Goal: Communication & Community: Participate in discussion

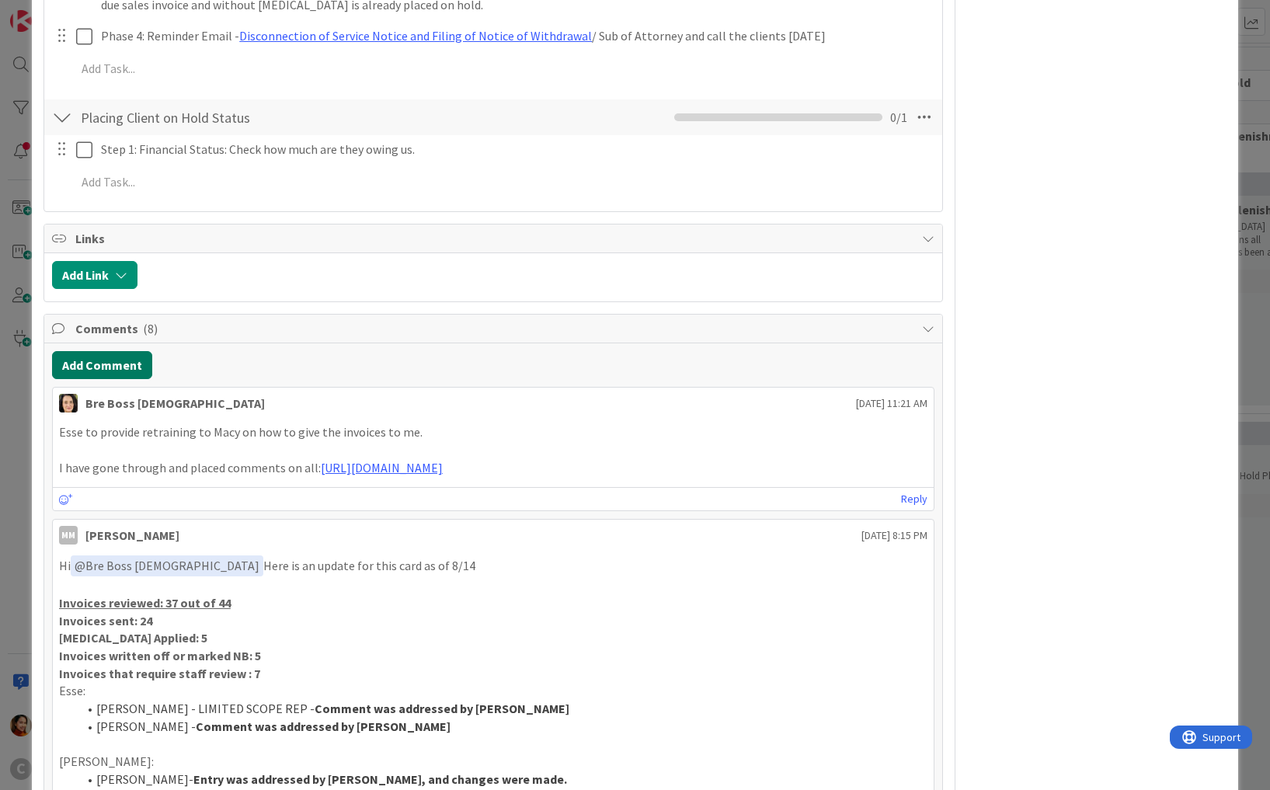
click at [111, 351] on button "Add Comment" at bounding box center [102, 365] width 100 height 28
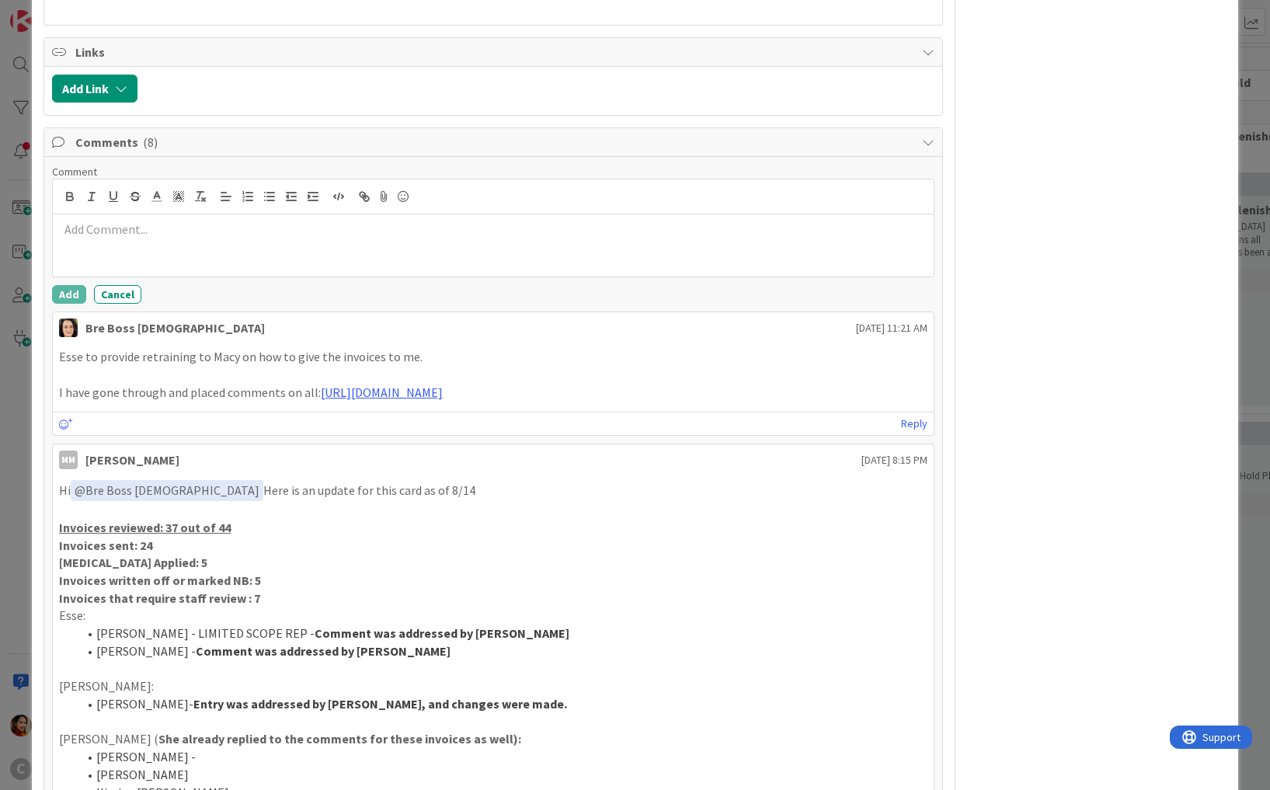
scroll to position [1244, 0]
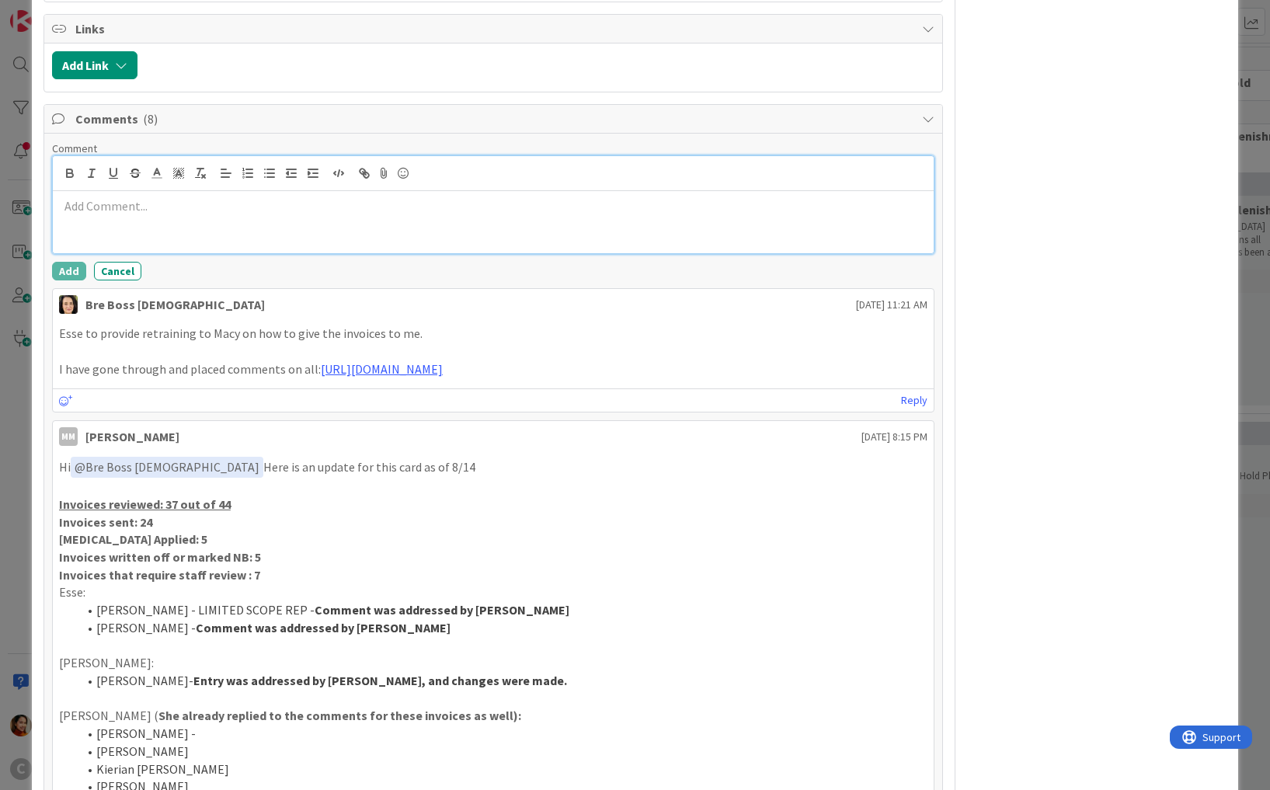
click at [236, 197] on p at bounding box center [493, 206] width 868 height 18
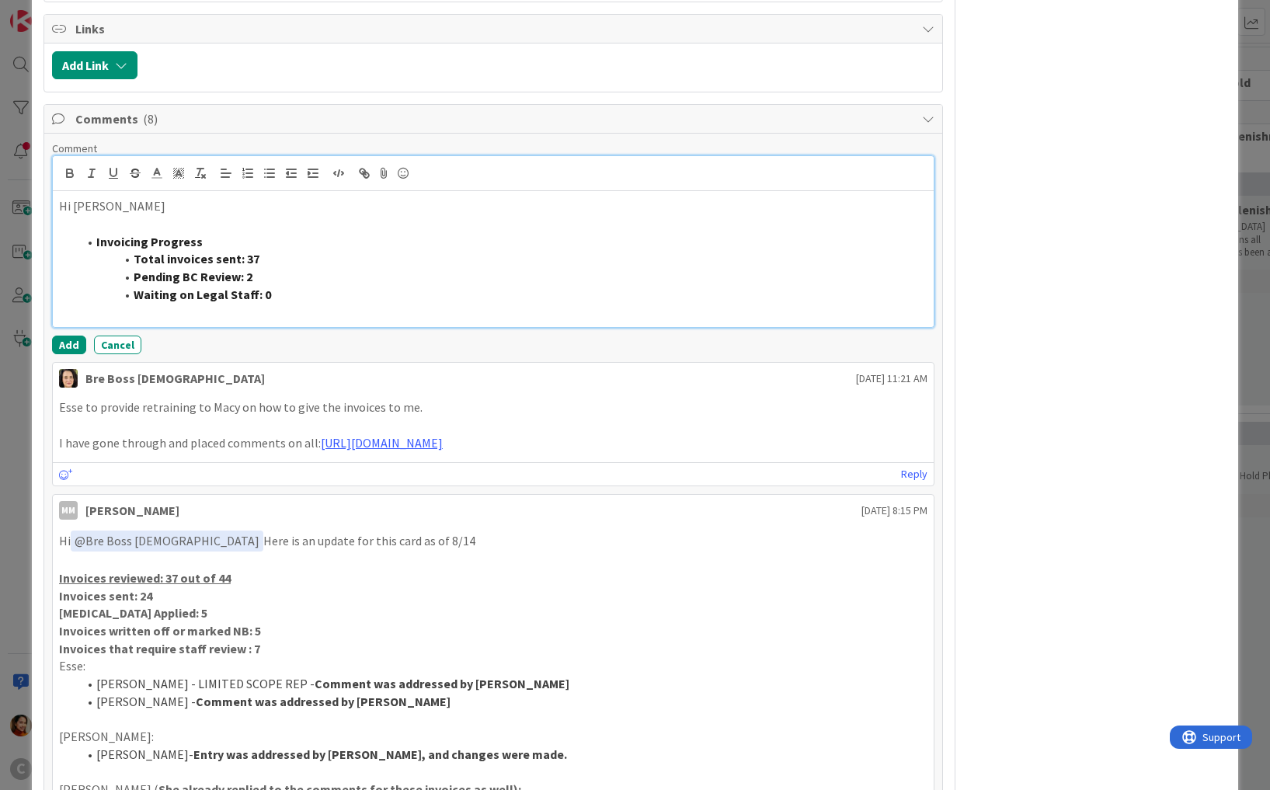
click at [93, 233] on li "Invoicing Progress" at bounding box center [503, 242] width 850 height 18
drag, startPoint x: 274, startPoint y: 265, endPoint x: 82, endPoint y: 206, distance: 201.4
click at [82, 233] on ol "Invoicing Progress Total invoices sent: 37 Pending BC Review: 2 Waiting on Lega…" at bounding box center [493, 268] width 868 height 71
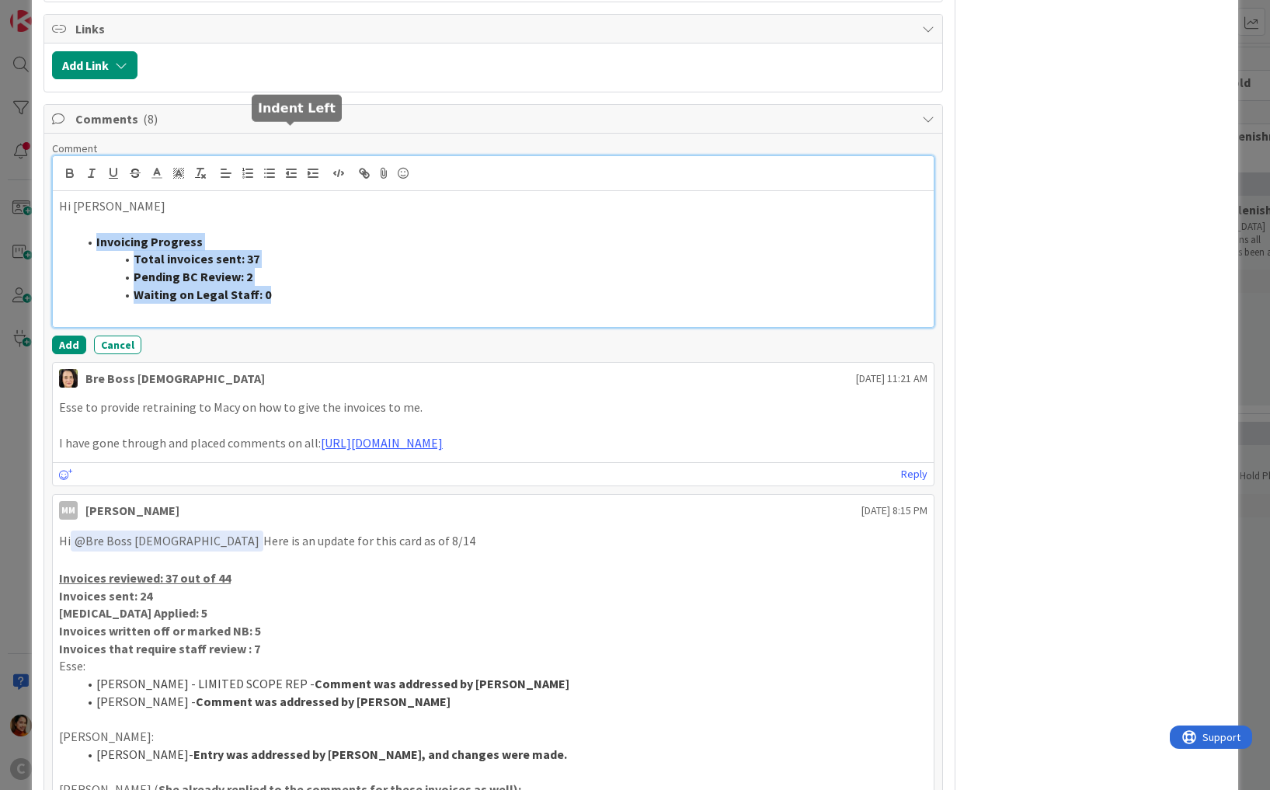
click at [284, 166] on icon "button" at bounding box center [291, 173] width 14 height 14
click at [296, 166] on icon "button" at bounding box center [291, 173] width 14 height 14
click at [292, 173] on line "button" at bounding box center [293, 173] width 5 height 0
click at [101, 234] on strong "Invoicing Progress" at bounding box center [149, 242] width 106 height 16
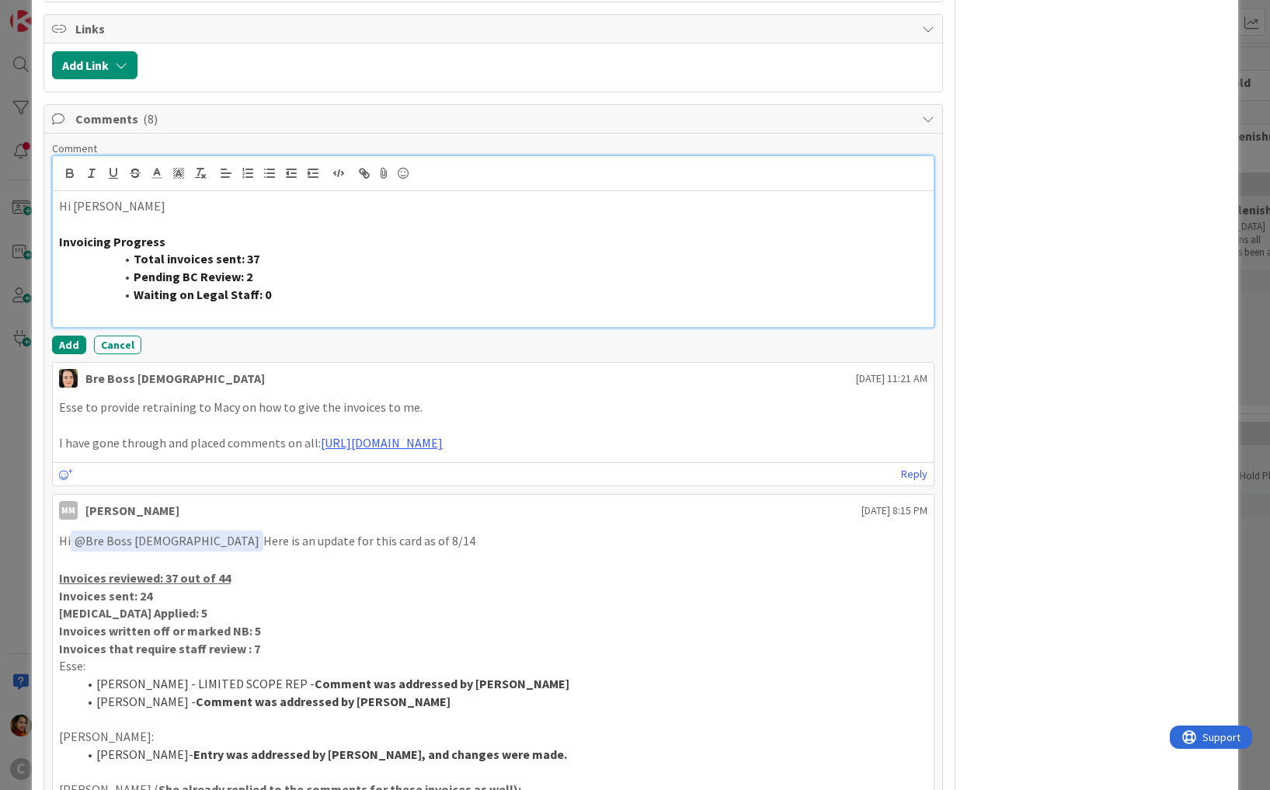
click at [134, 251] on strong "Total invoices sent: 37" at bounding box center [197, 259] width 126 height 16
drag, startPoint x: 240, startPoint y: 257, endPoint x: 42, endPoint y: 208, distance: 204.0
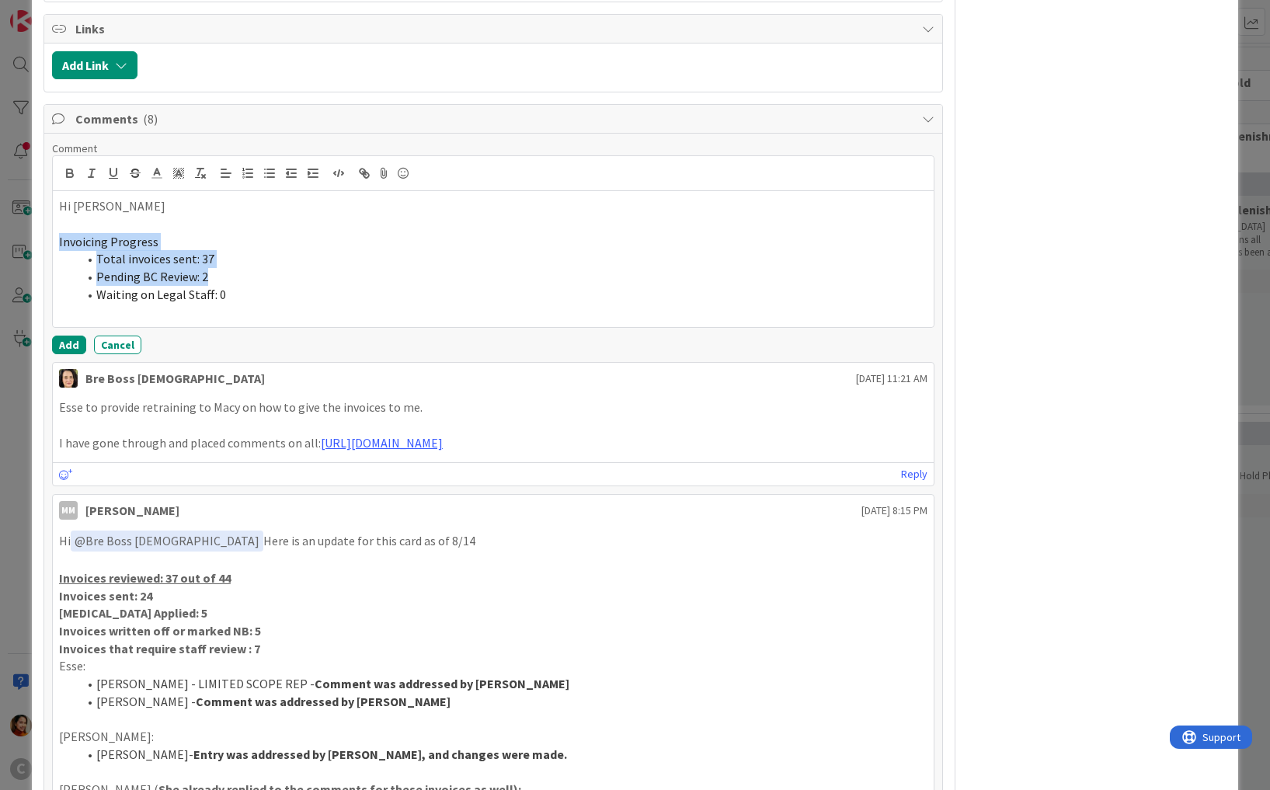
drag, startPoint x: 666, startPoint y: 410, endPoint x: 315, endPoint y: 408, distance: 351.0
click at [315, 434] on p "I have gone through and placed comments on all: [URL][DOMAIN_NAME]" at bounding box center [493, 443] width 868 height 18
copy p "[URL][DOMAIN_NAME]"
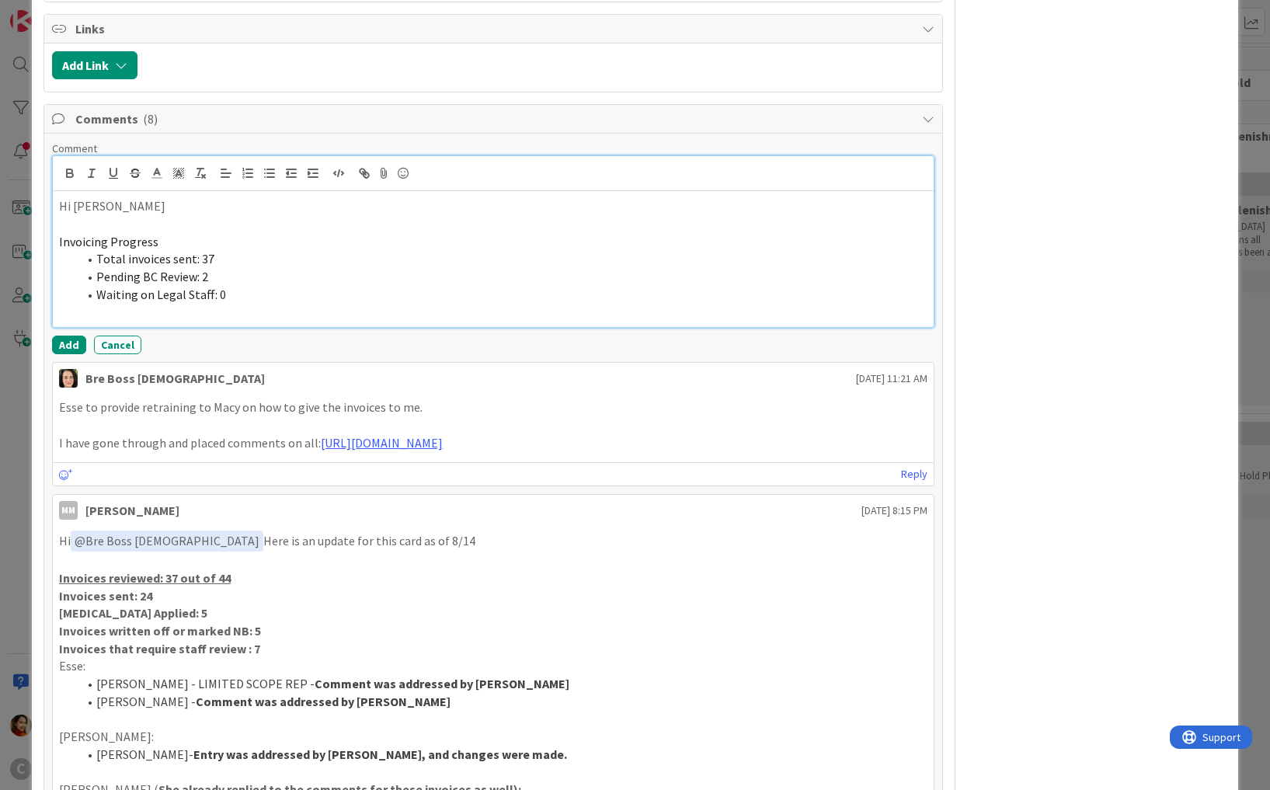
click at [158, 197] on p "Hi [PERSON_NAME]" at bounding box center [493, 206] width 868 height 18
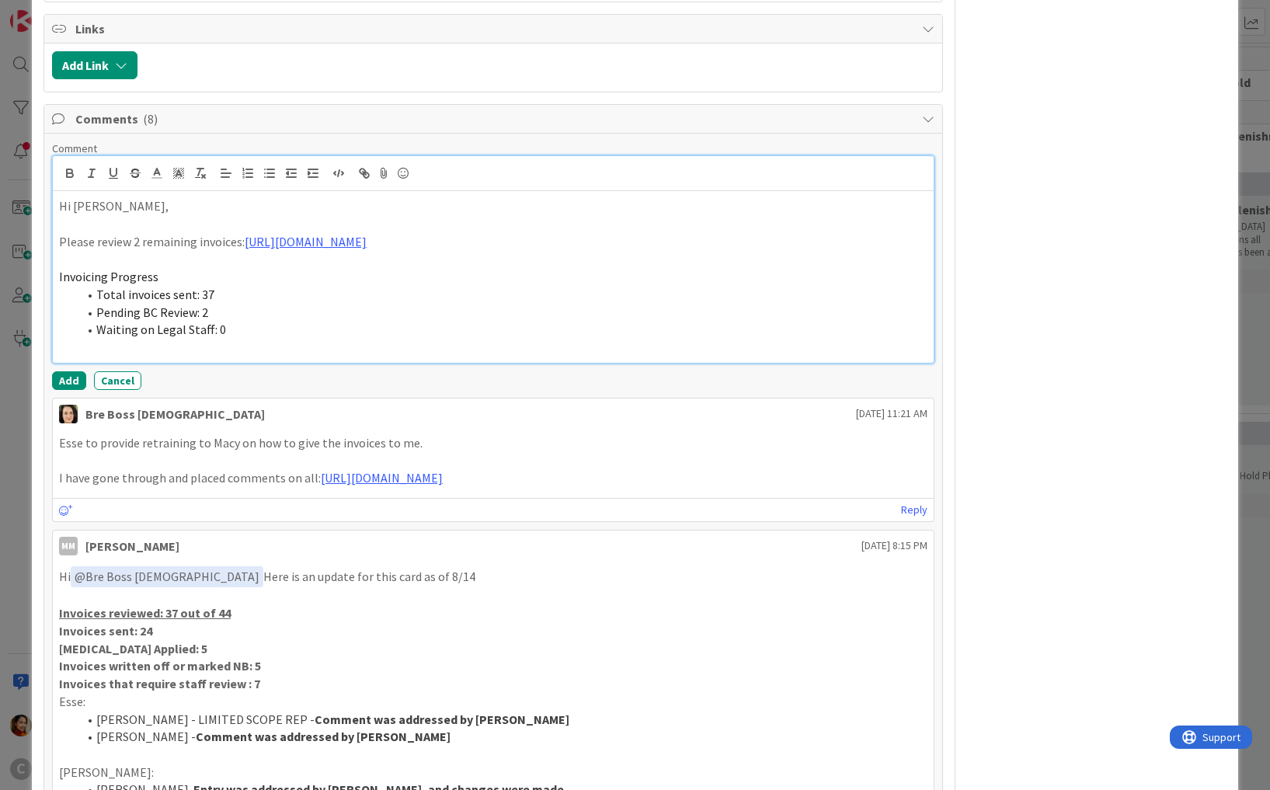
click at [235, 321] on li "Waiting on Legal Staff: 0" at bounding box center [503, 330] width 850 height 18
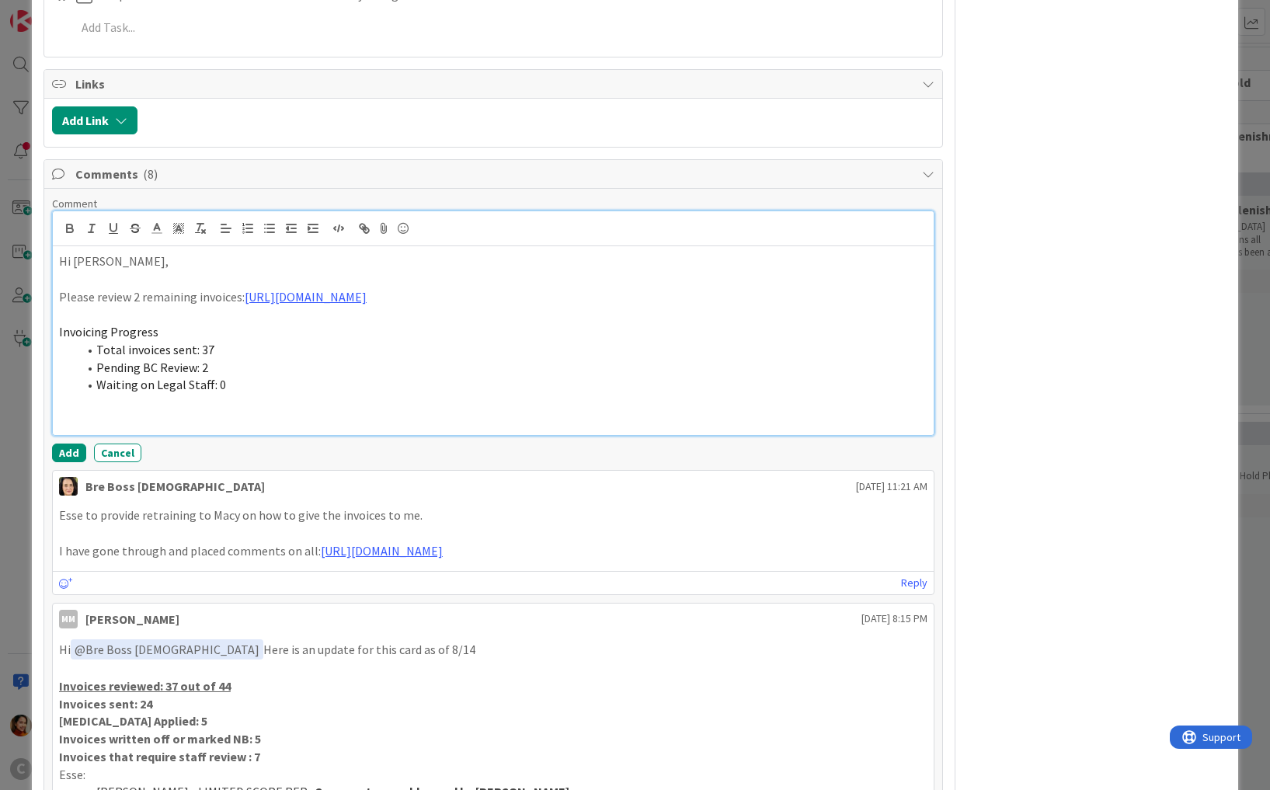
scroll to position [1187, 0]
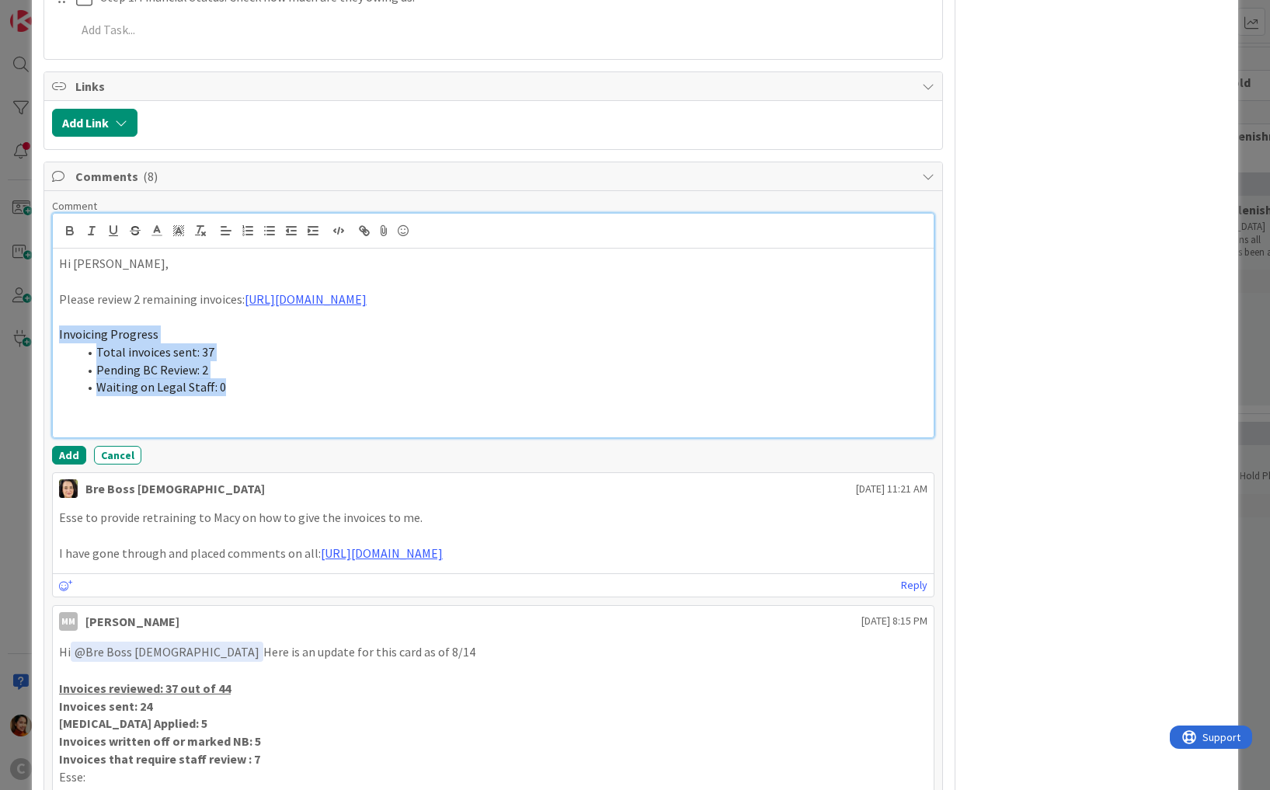
drag, startPoint x: 237, startPoint y: 356, endPoint x: 40, endPoint y: 294, distance: 206.1
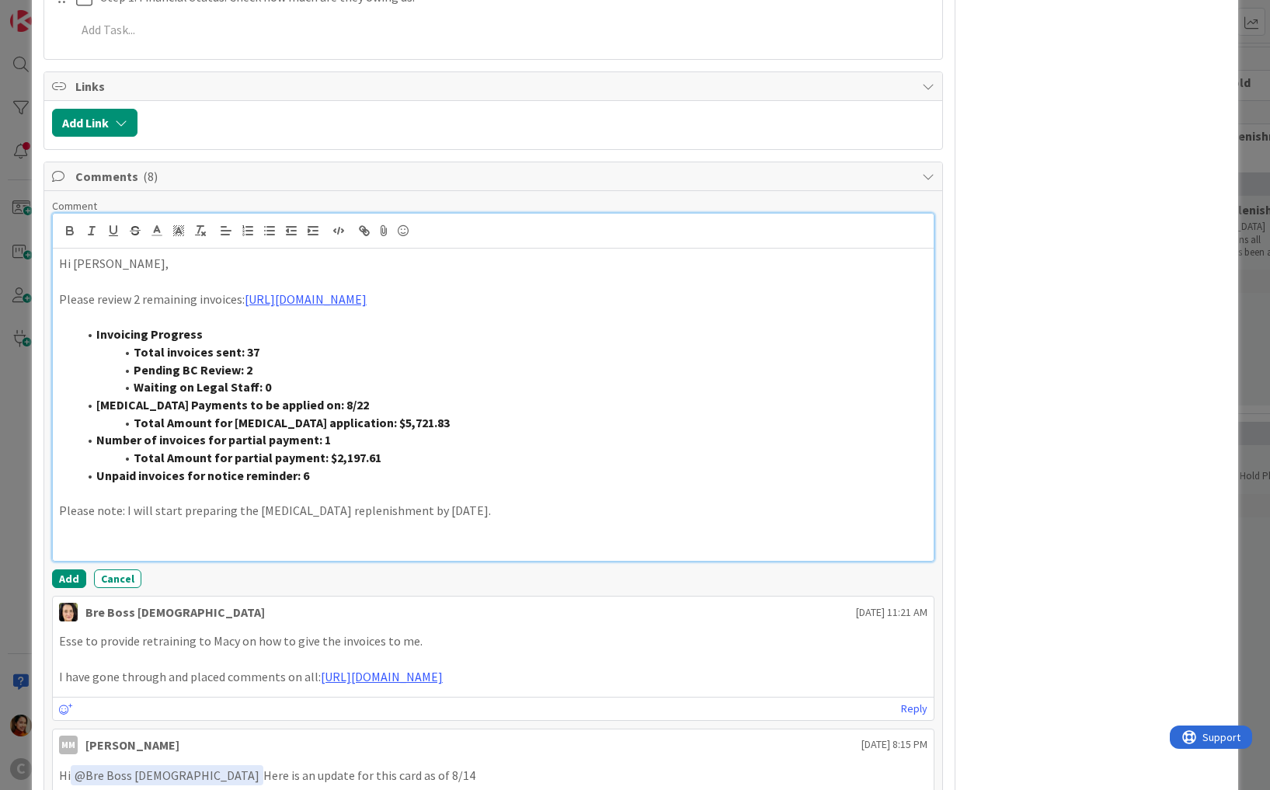
click at [160, 502] on p "Please note: I will start preparing the [MEDICAL_DATA] replenishment by [DATE]." at bounding box center [493, 511] width 868 height 18
click at [450, 502] on p "Please note: I will start preparing the [MEDICAL_DATA] replenishment by [DATE]." at bounding box center [493, 511] width 868 height 18
drag, startPoint x: 512, startPoint y: 470, endPoint x: -2, endPoint y: 465, distance: 514.1
click at [0, 465] on html "C Kanban Working Invoicing Cycle 1x 2x 3x 3 Reference Files for Invoicing Revie…" at bounding box center [635, 395] width 1270 height 790
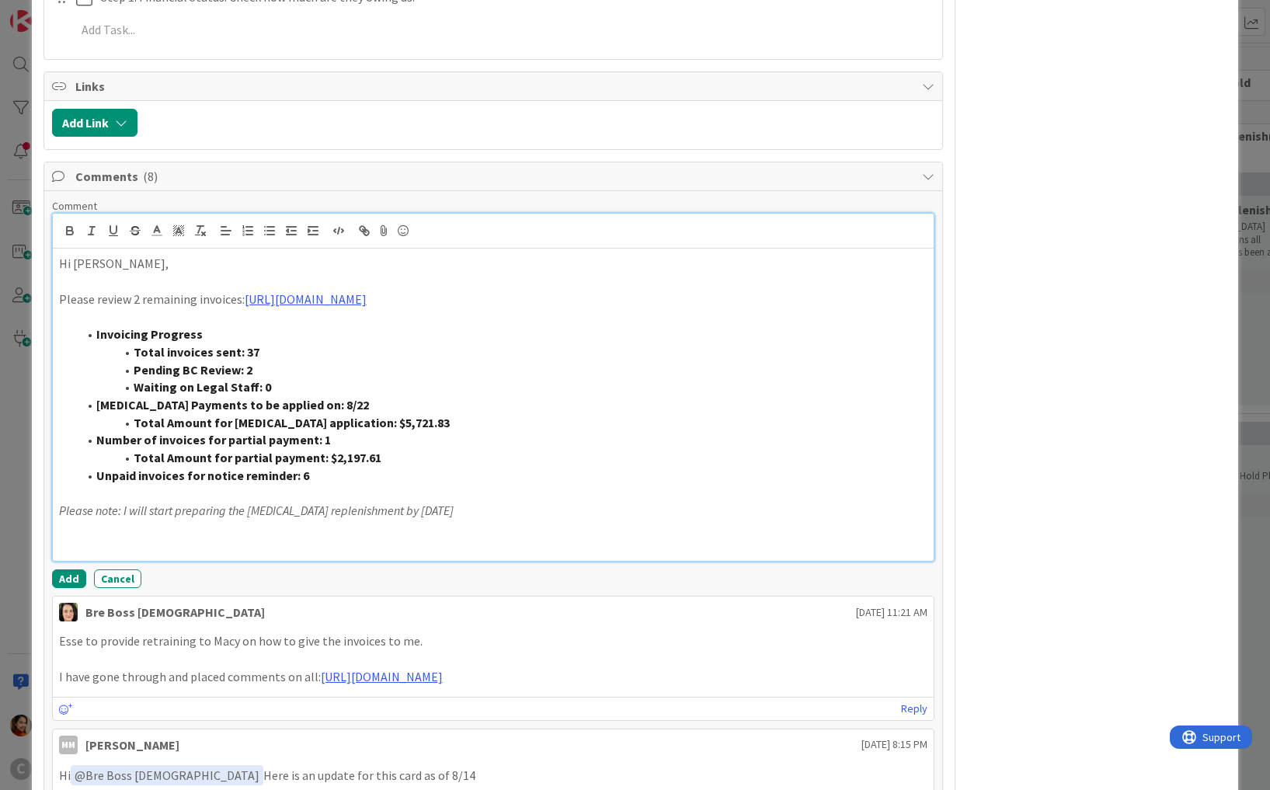
click at [461, 520] on p at bounding box center [493, 529] width 868 height 18
click at [456, 502] on p "Please note: I will start preparing the [MEDICAL_DATA] replenishment by [DATE]" at bounding box center [493, 511] width 868 height 18
click at [485, 485] on p at bounding box center [493, 494] width 868 height 18
click at [739, 502] on em "Please note: I will start preparing the [MEDICAL_DATA] replenishment by [DATE] …" at bounding box center [418, 510] width 718 height 16
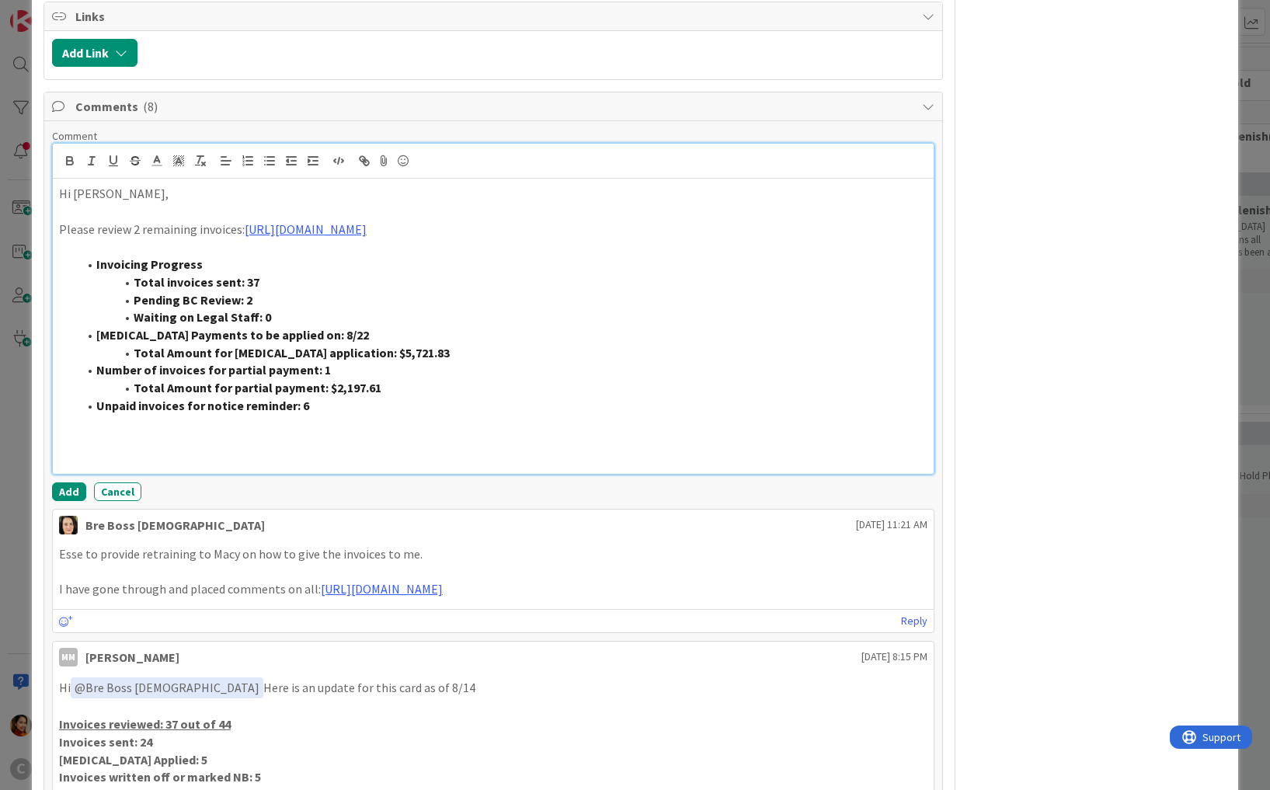
scroll to position [1202, 0]
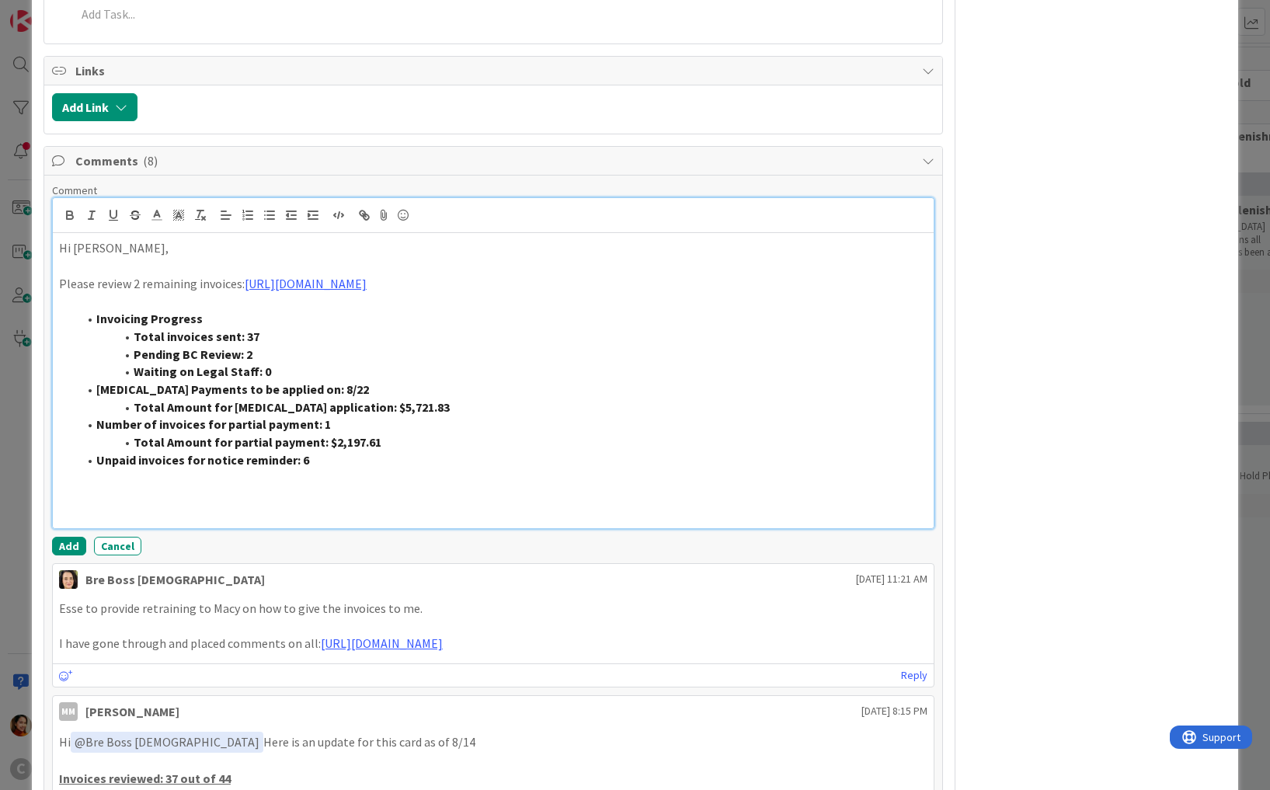
click at [74, 239] on p "Hi [PERSON_NAME]," at bounding box center [493, 248] width 868 height 18
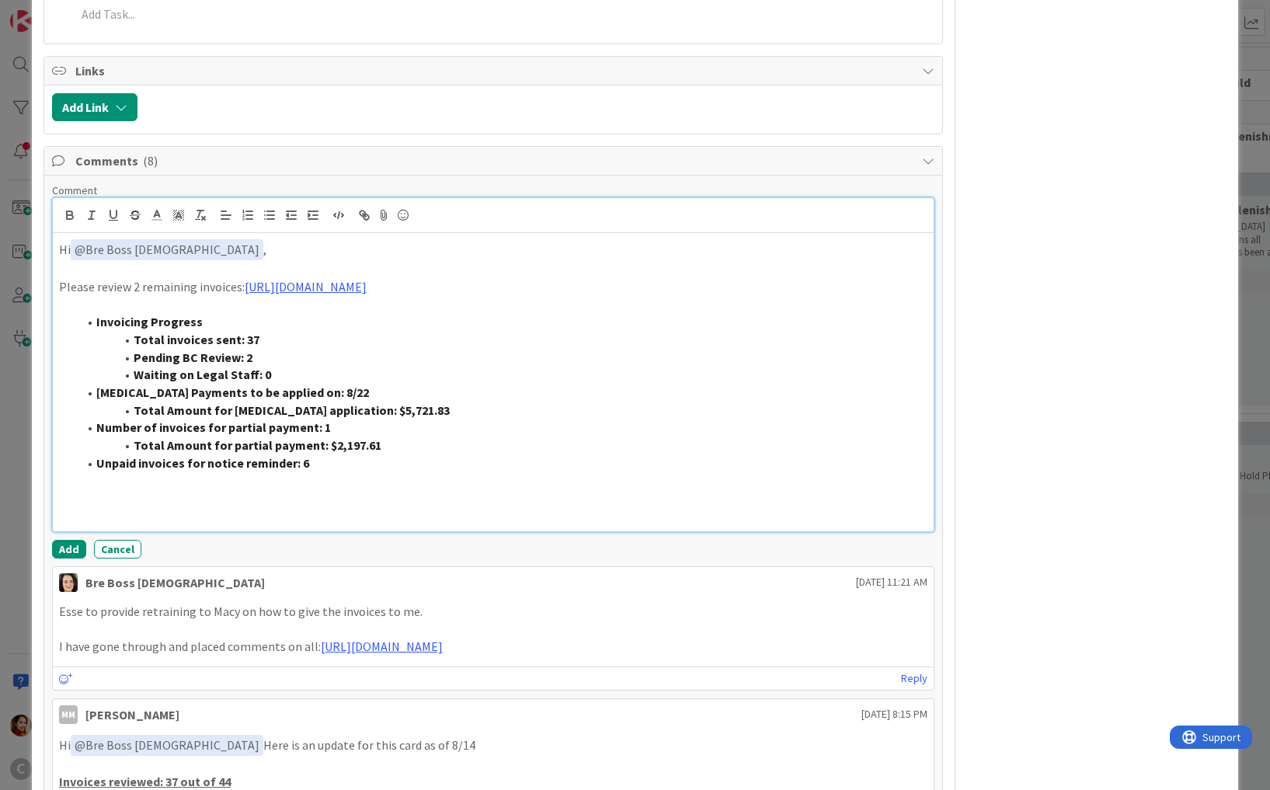
click at [331, 454] on li "Unpaid invoices for notice reminder: 6" at bounding box center [503, 463] width 850 height 18
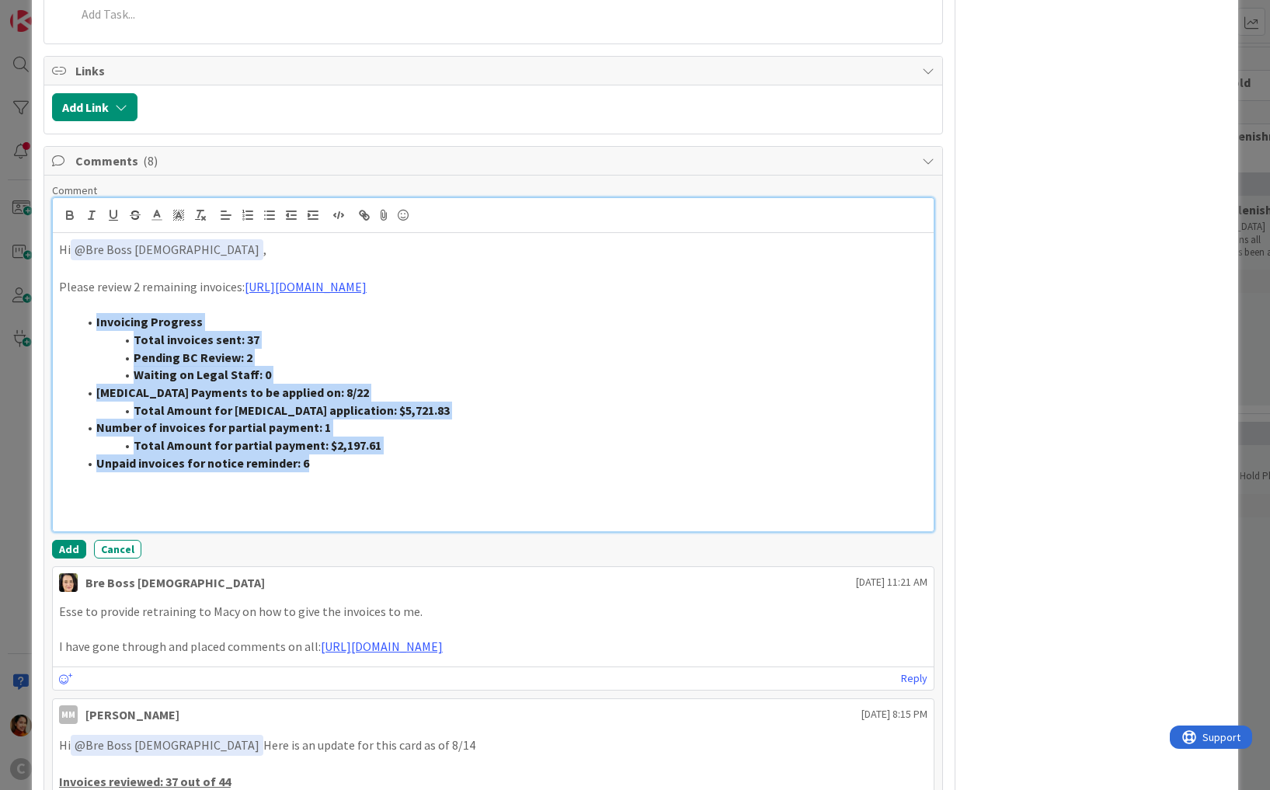
drag, startPoint x: 331, startPoint y: 431, endPoint x: 96, endPoint y: 287, distance: 275.4
click at [96, 313] on ol "Invoicing Progress Total invoices sent: 37 Pending BC Review: 2 Waiting on Lega…" at bounding box center [493, 392] width 868 height 158
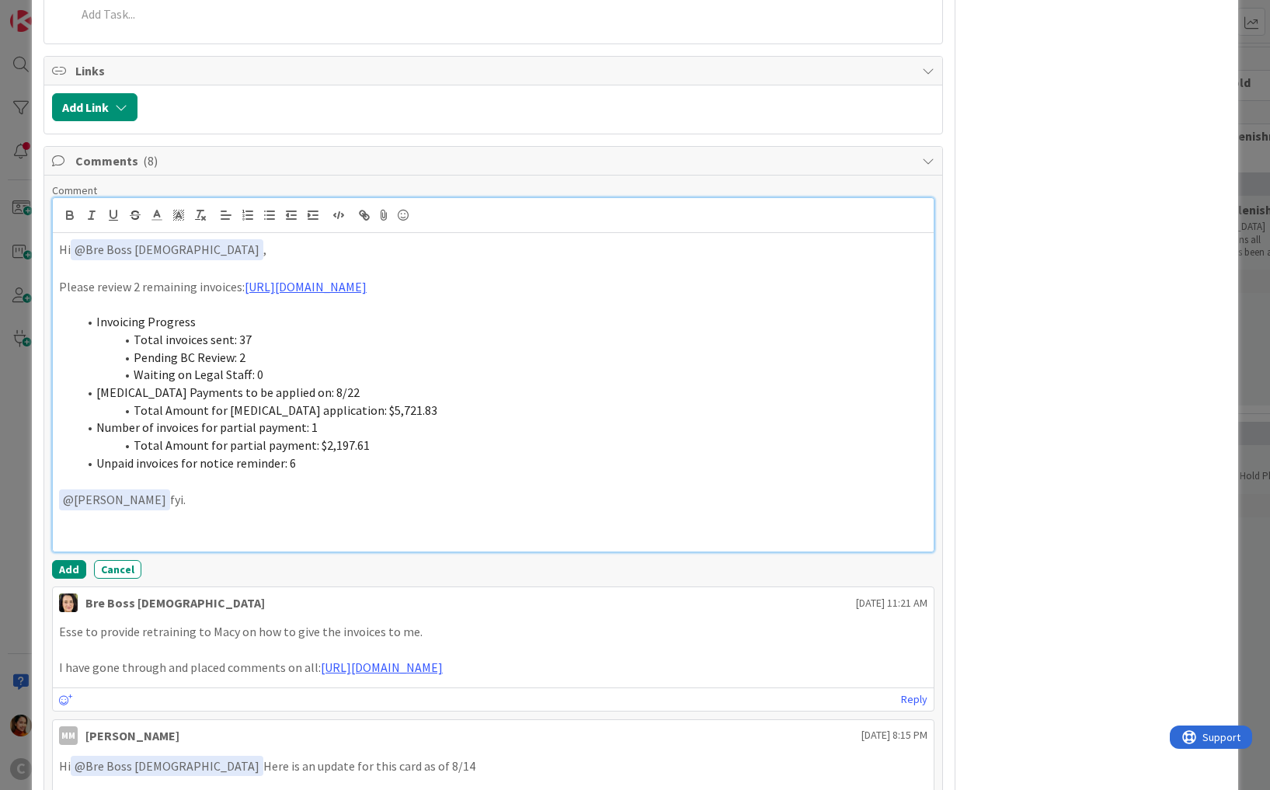
click at [80, 528] on p at bounding box center [493, 537] width 868 height 18
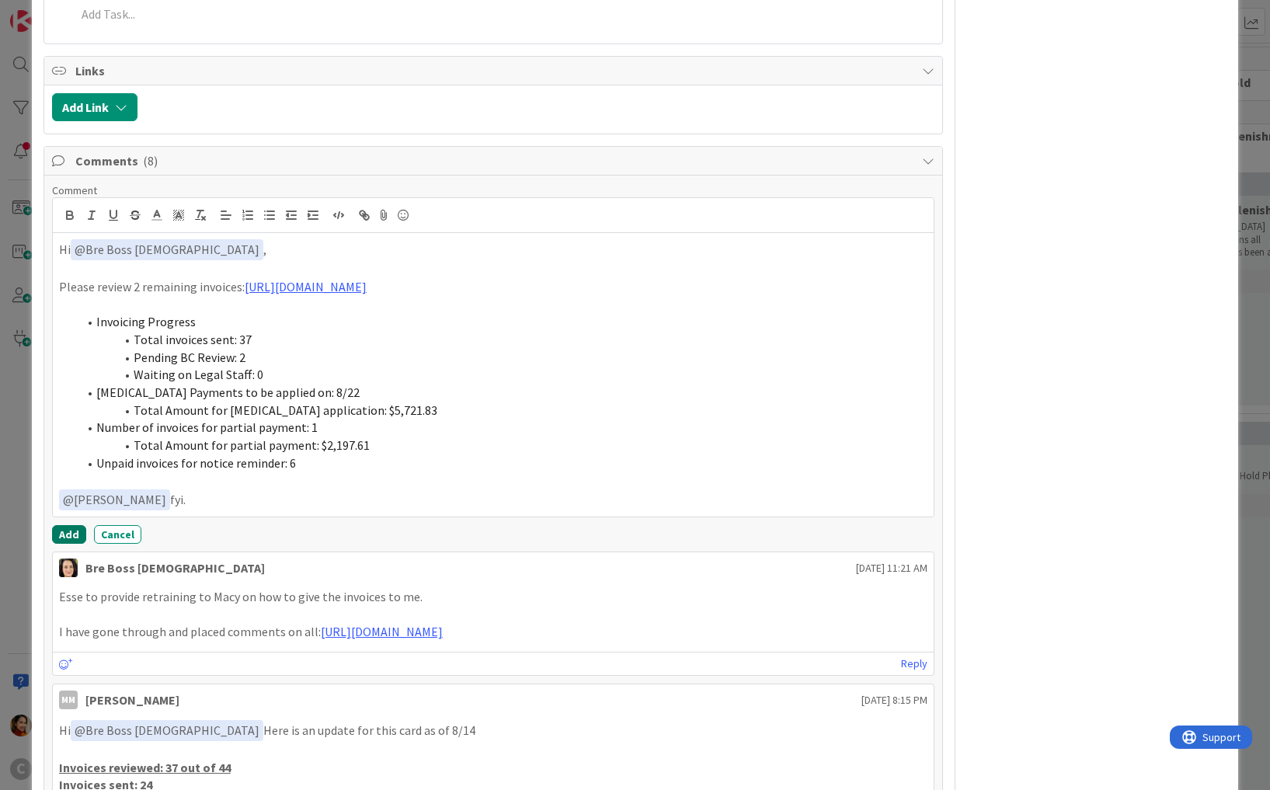
drag, startPoint x: 69, startPoint y: 499, endPoint x: 321, endPoint y: 544, distance: 255.5
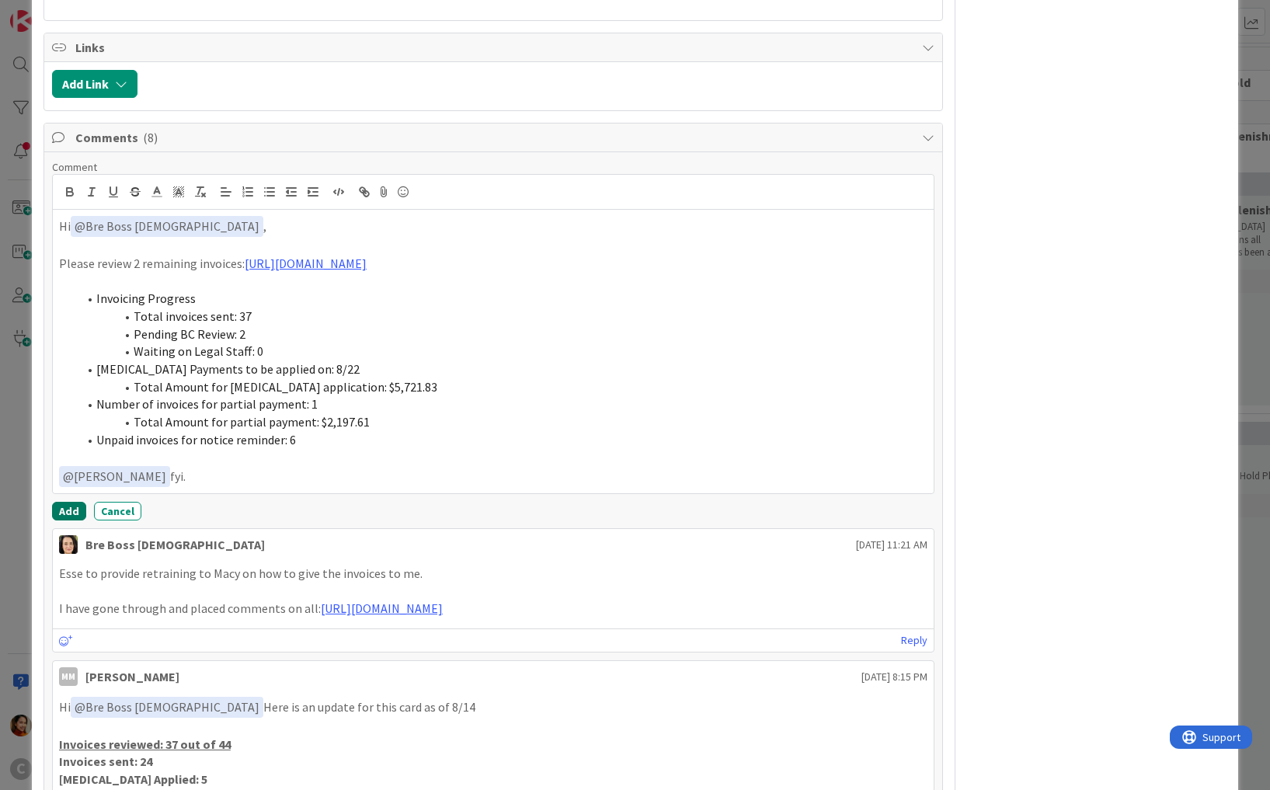
scroll to position [1259, 0]
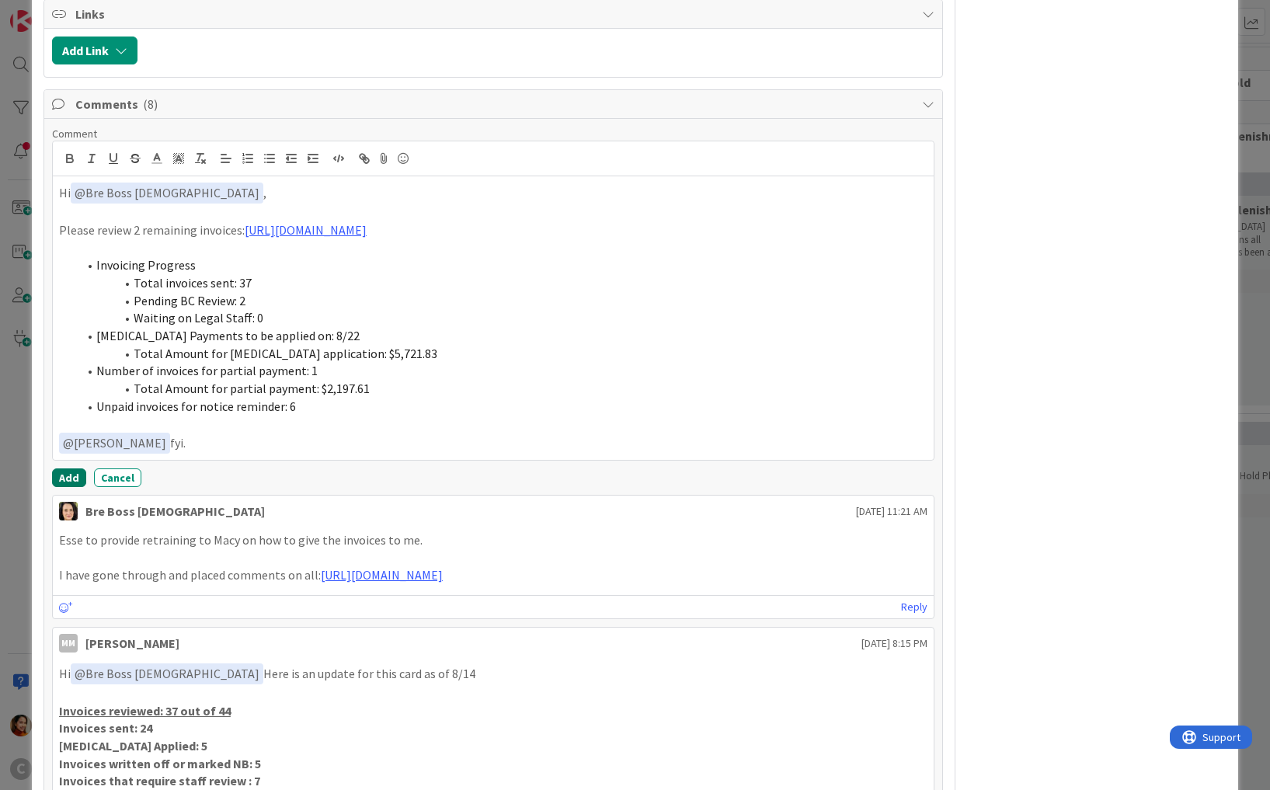
click at [70, 468] on button "Add" at bounding box center [69, 477] width 34 height 19
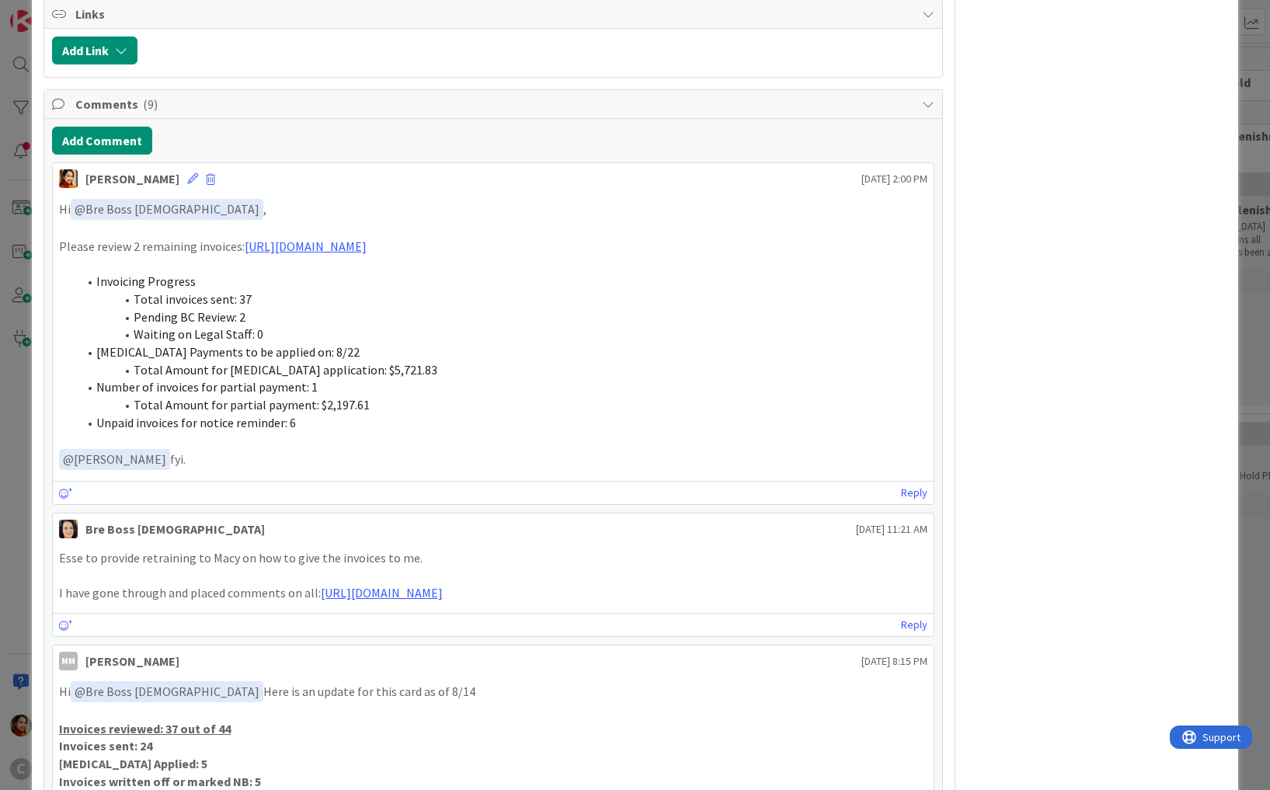
click at [5, 387] on div "ID 674 Working Invoicing Cycle Drafting Invoices Title 59 / 128 PROJECT FLOW: D…" at bounding box center [635, 395] width 1270 height 790
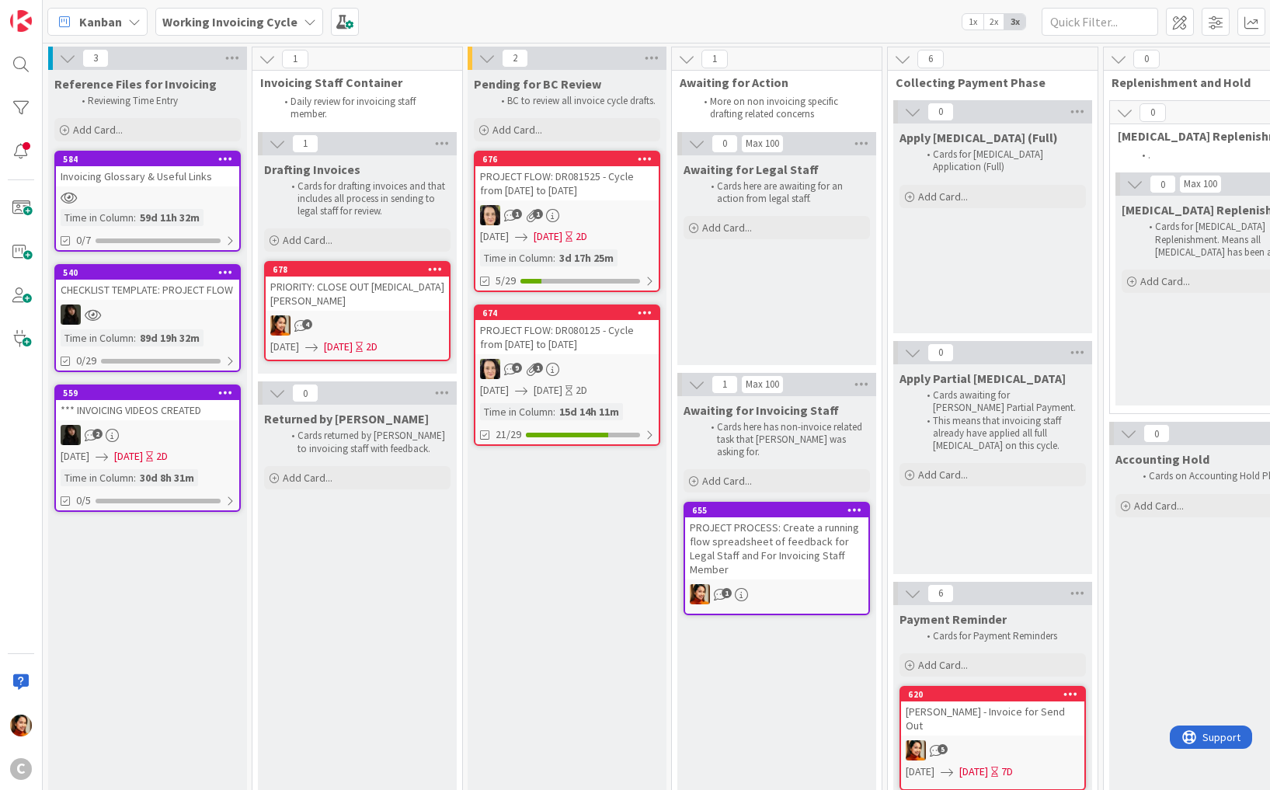
drag, startPoint x: 385, startPoint y: 419, endPoint x: 1268, endPoint y: 729, distance: 935.7
click at [397, 315] on div "4" at bounding box center [357, 325] width 183 height 20
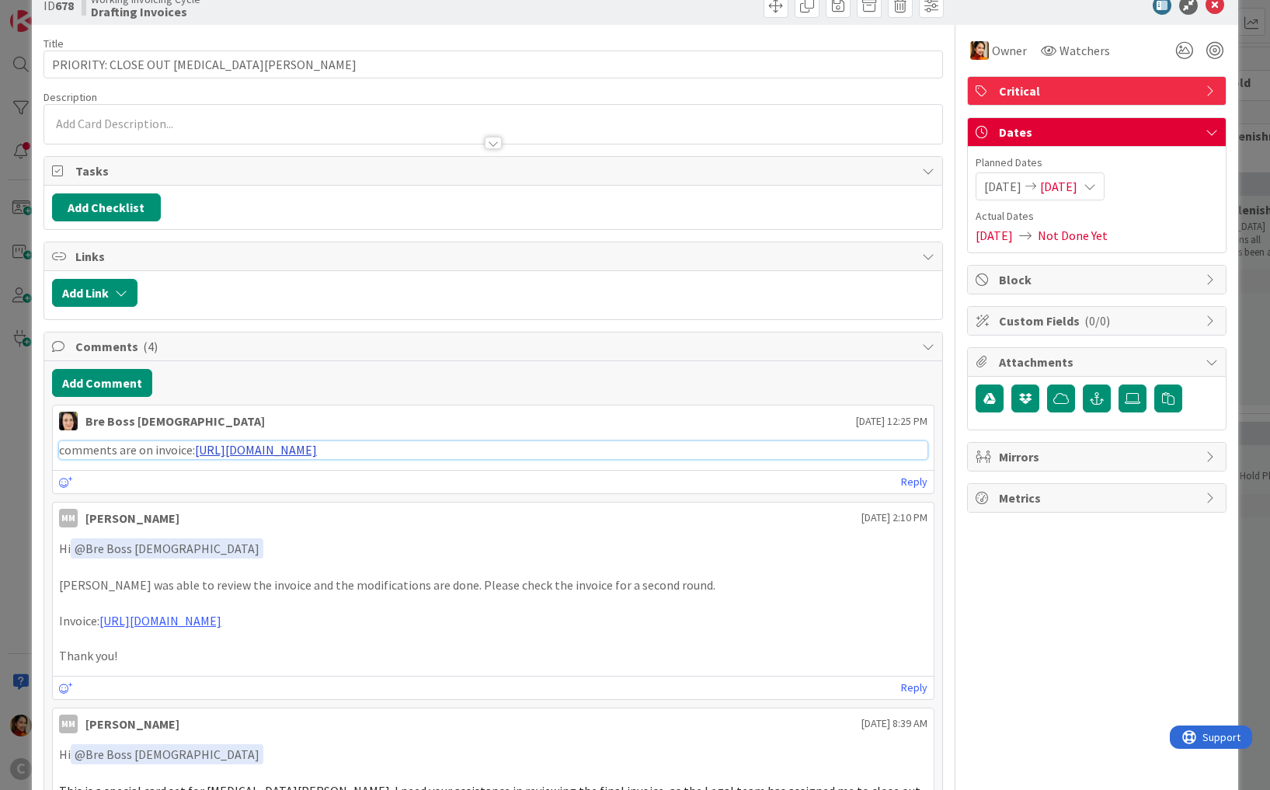
click at [317, 443] on link "[URL][DOMAIN_NAME]" at bounding box center [256, 450] width 122 height 16
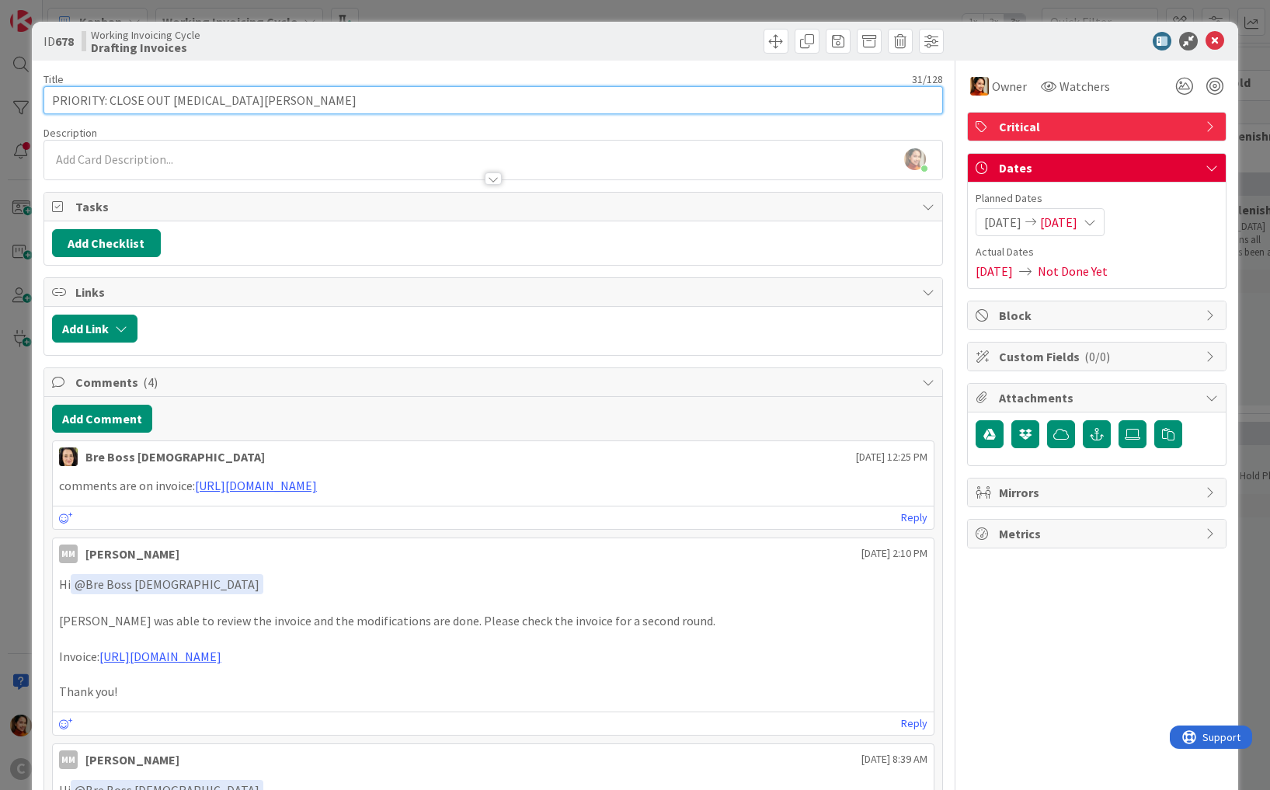
click at [83, 101] on input "PRIORITY: CLOSE OUT [MEDICAL_DATA][PERSON_NAME]" at bounding box center [492, 100] width 899 height 28
drag, startPoint x: 83, startPoint y: 101, endPoint x: 269, endPoint y: 100, distance: 186.4
click at [270, 101] on input "PRIORITY: CLOSE OUT [MEDICAL_DATA][PERSON_NAME]" at bounding box center [492, 100] width 899 height 28
click at [111, 95] on input "PRIORITY: CLOSE OUT [MEDICAL_DATA][PERSON_NAME]" at bounding box center [492, 100] width 899 height 28
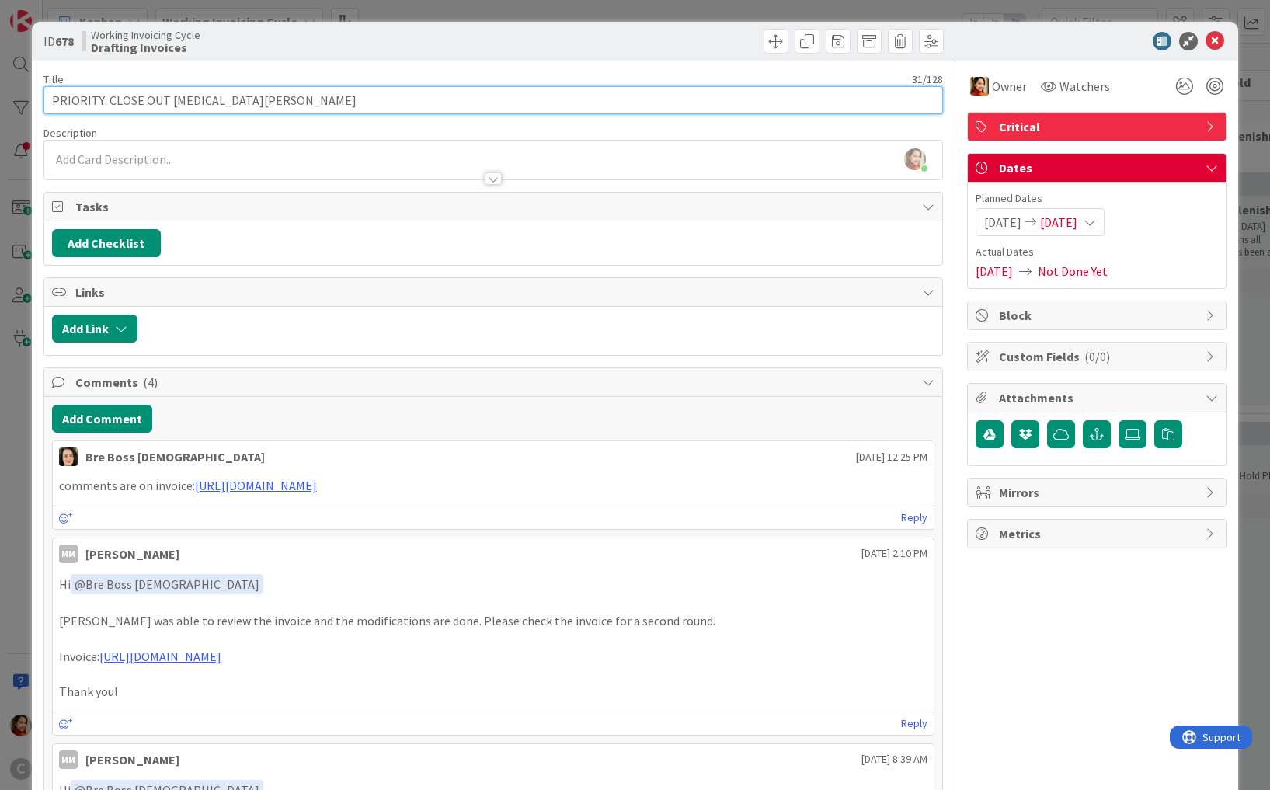
scroll to position [47, 0]
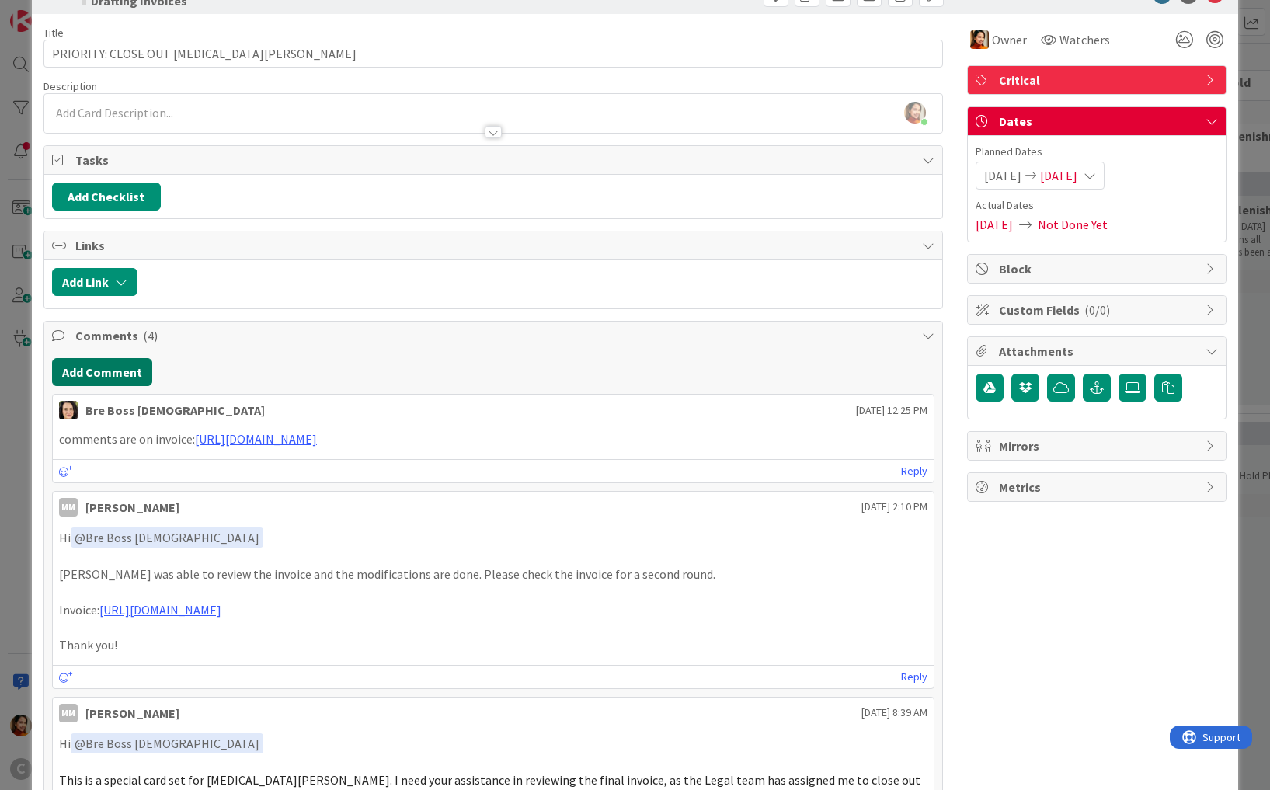
click at [116, 363] on button "Add Comment" at bounding box center [102, 372] width 100 height 28
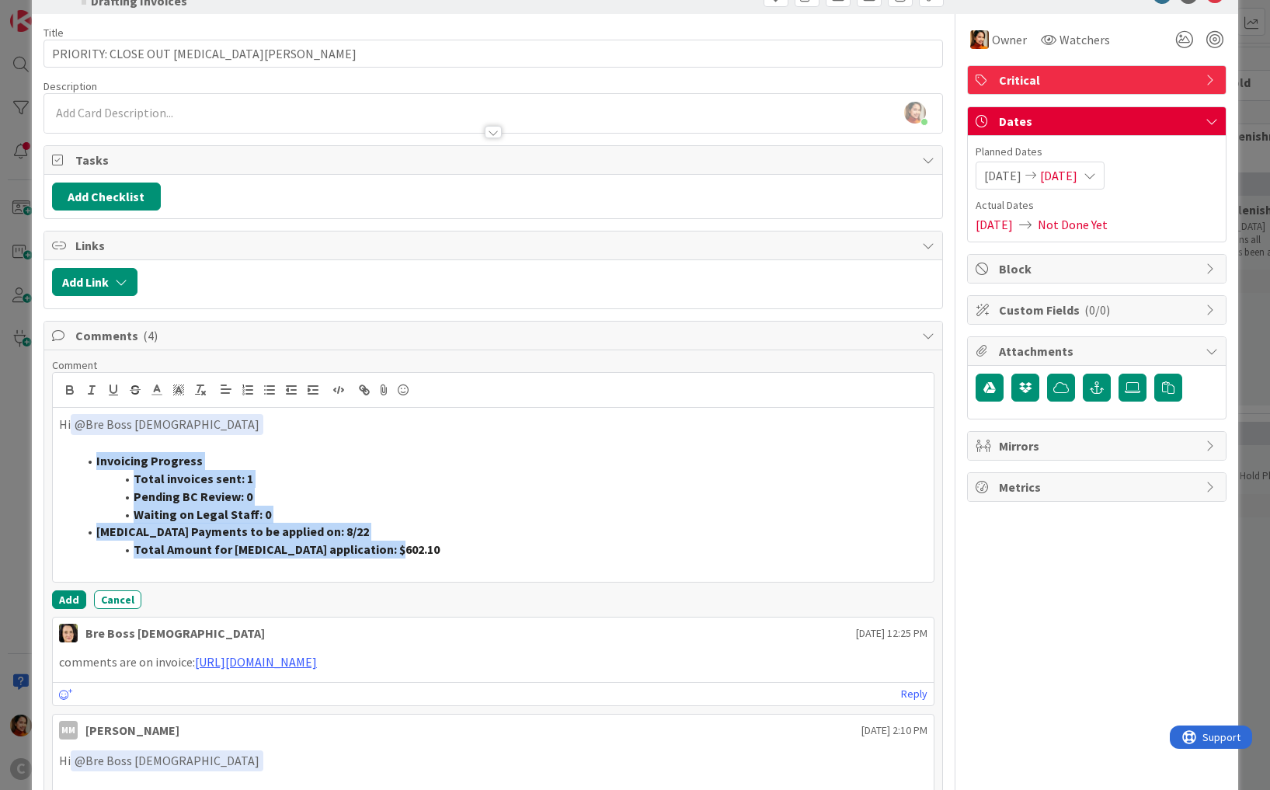
drag, startPoint x: 406, startPoint y: 547, endPoint x: 92, endPoint y: 453, distance: 328.2
click at [92, 453] on ol "Invoicing Progress Total invoices sent: 1 Pending BC Review: 0 Waiting on Legal…" at bounding box center [493, 505] width 868 height 106
click at [294, 383] on icon "button" at bounding box center [291, 390] width 14 height 14
click at [183, 471] on strong "Total invoices sent: 1" at bounding box center [194, 479] width 120 height 16
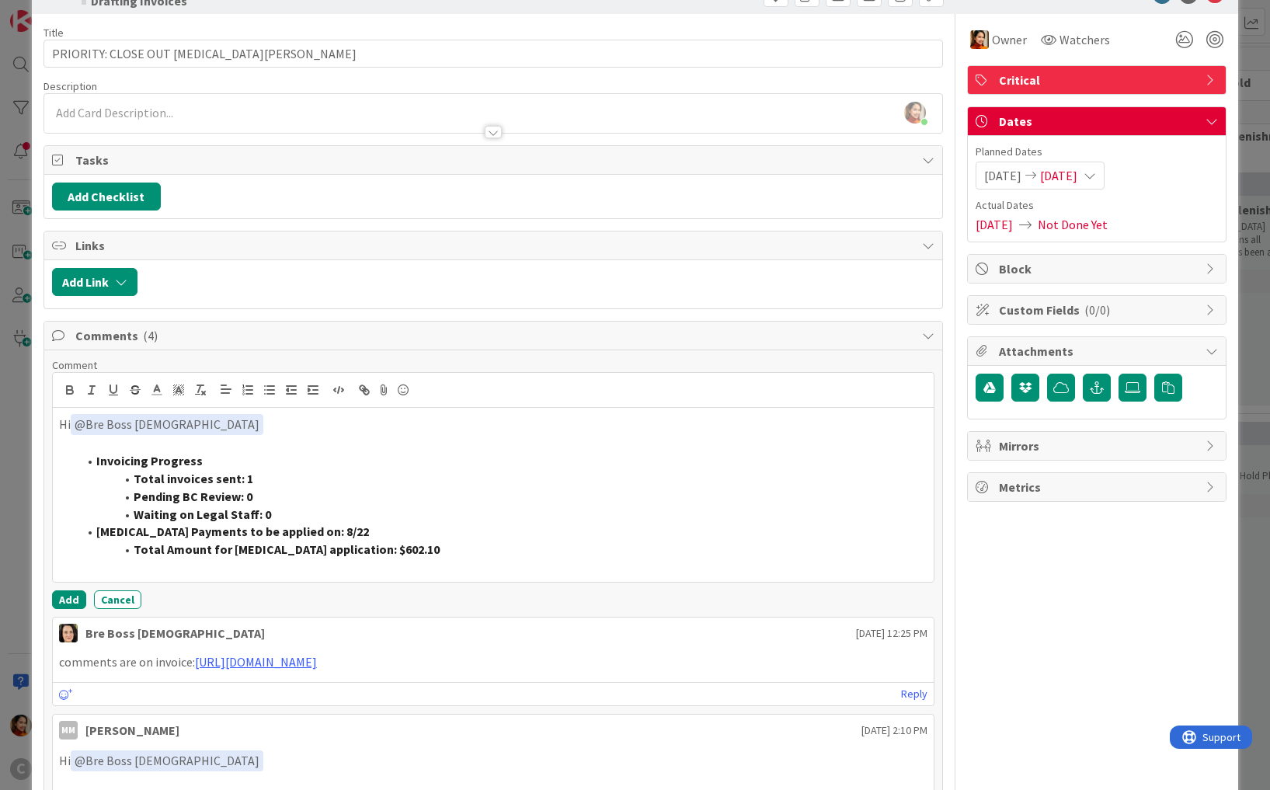
click at [189, 419] on p "Hi ﻿ @ Bre Boss [DEMOGRAPHIC_DATA] ﻿" at bounding box center [493, 424] width 868 height 21
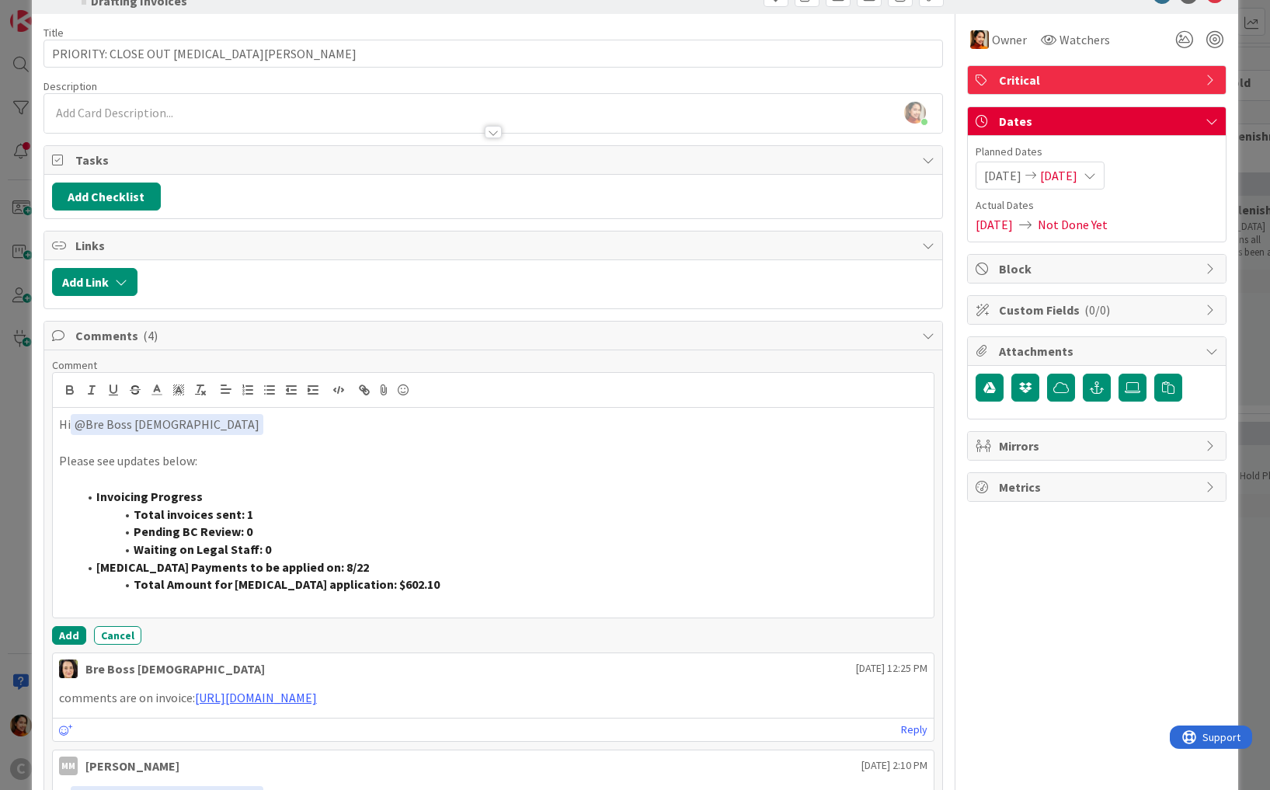
click at [414, 578] on li "Total Amount for [MEDICAL_DATA] application: $602.10" at bounding box center [503, 584] width 850 height 18
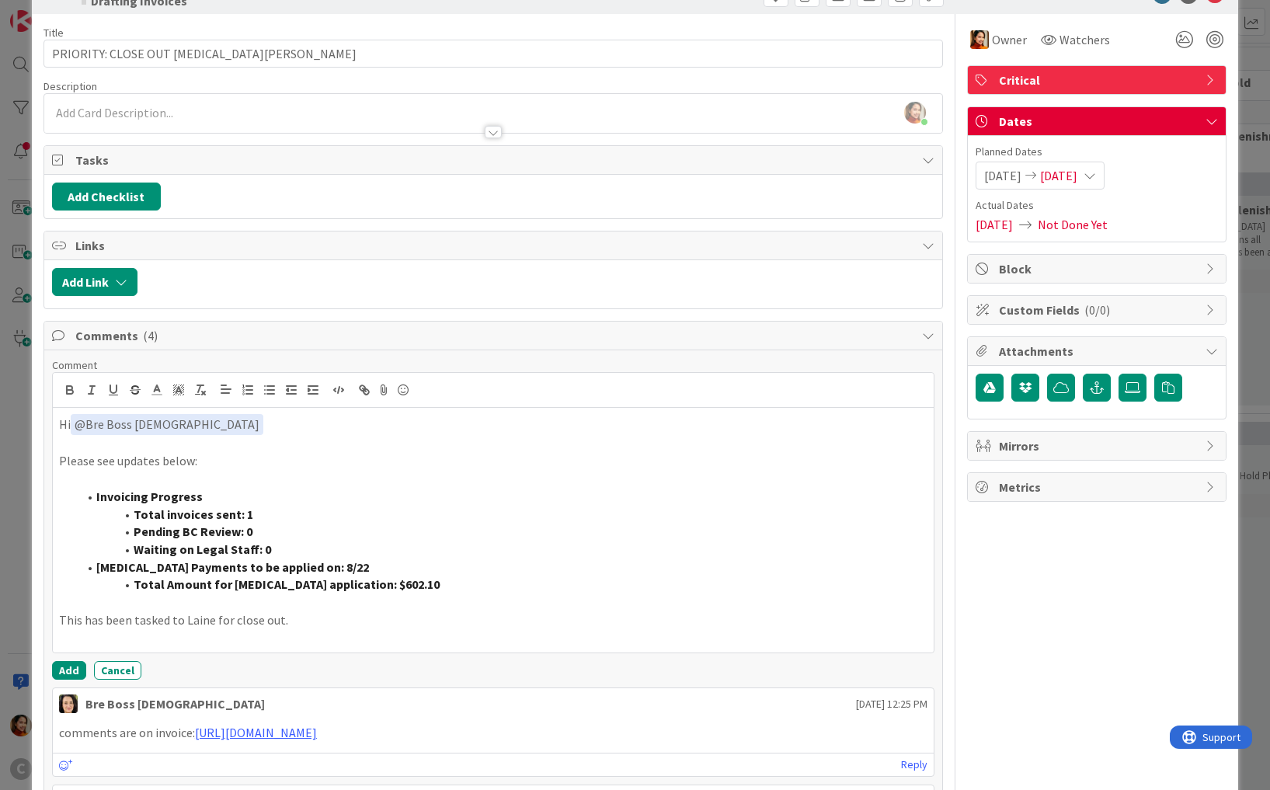
click at [305, 617] on p "This has been tasked to Laine for close out." at bounding box center [493, 620] width 868 height 18
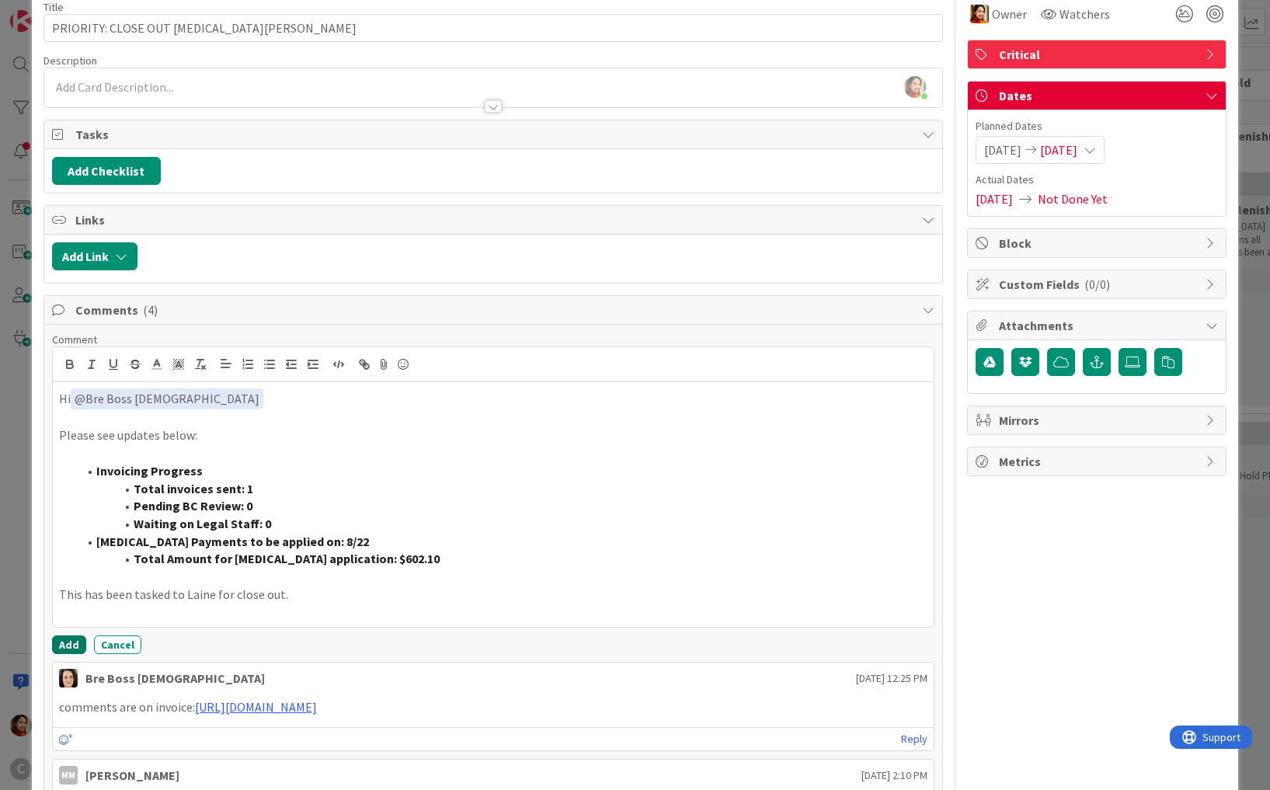
click at [59, 639] on button "Add" at bounding box center [69, 644] width 34 height 19
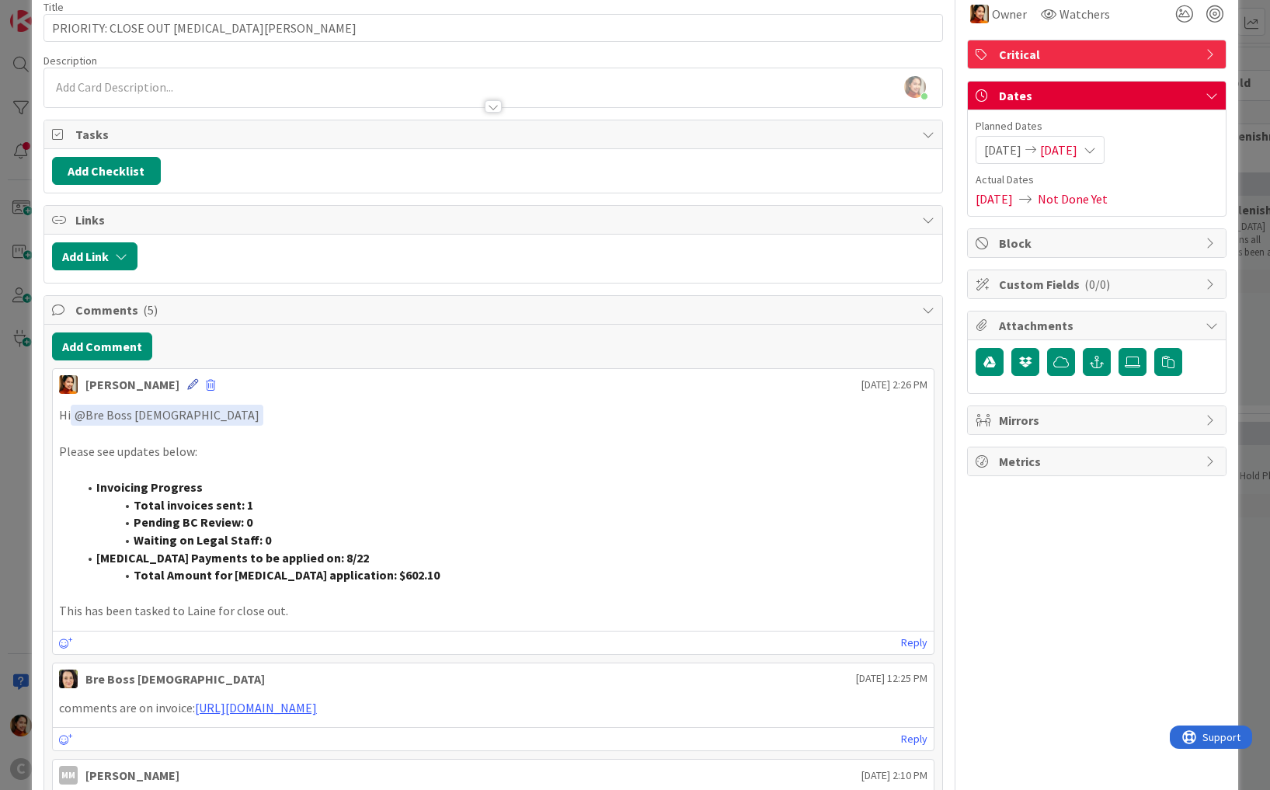
click at [187, 379] on icon at bounding box center [192, 384] width 11 height 11
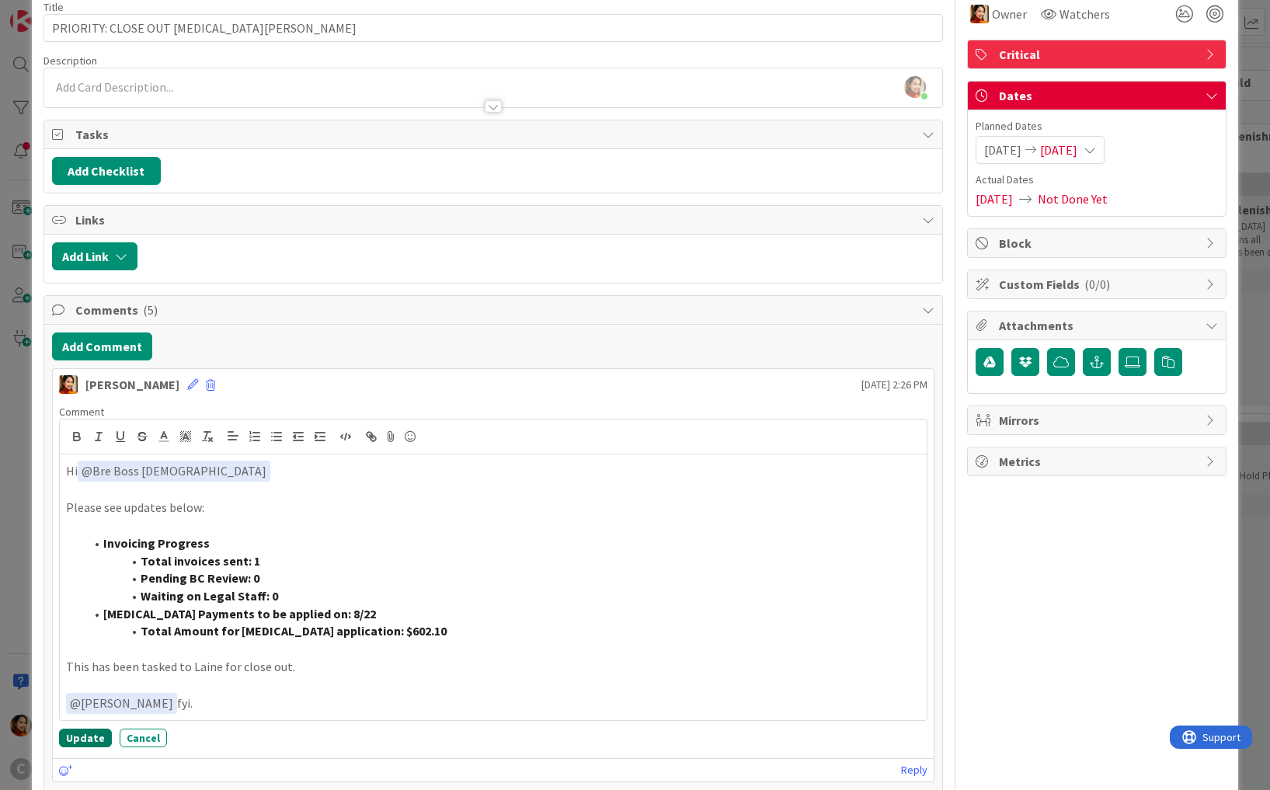
click at [88, 738] on button "Update" at bounding box center [85, 737] width 53 height 19
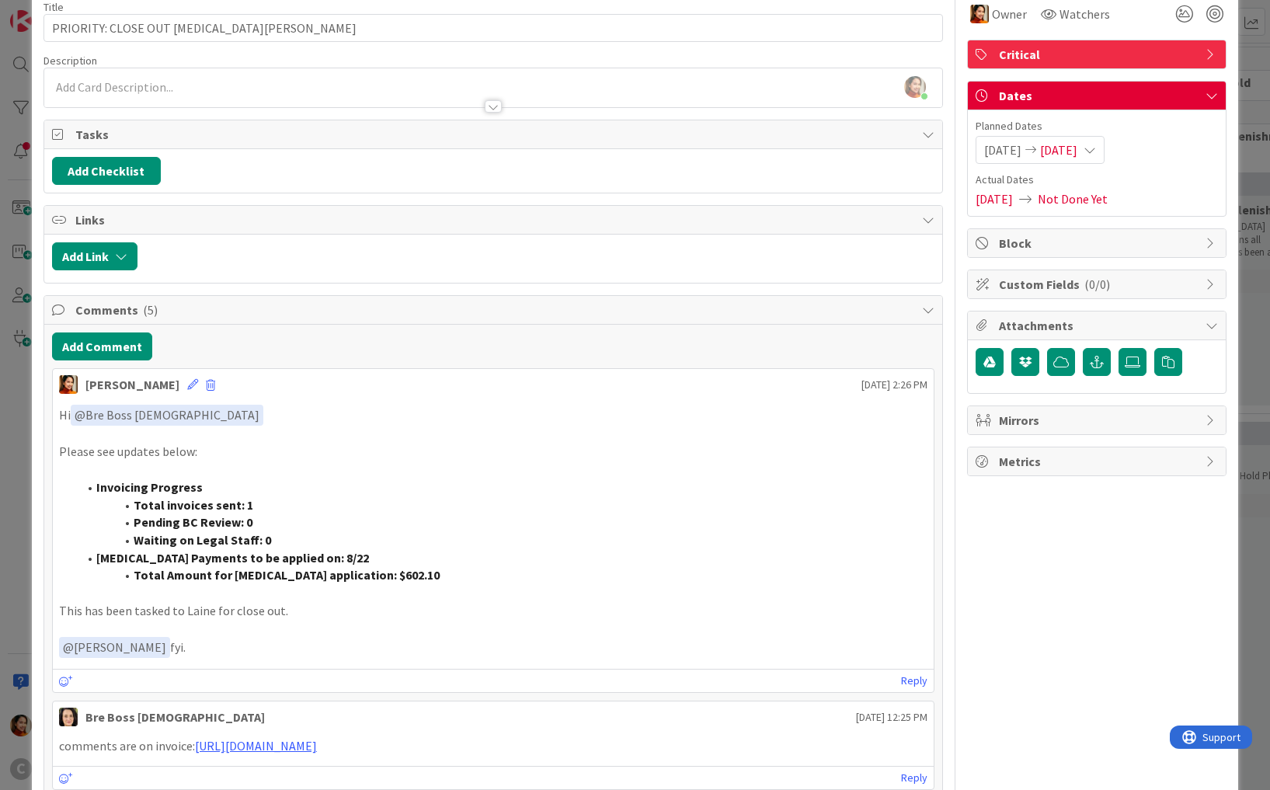
scroll to position [0, 0]
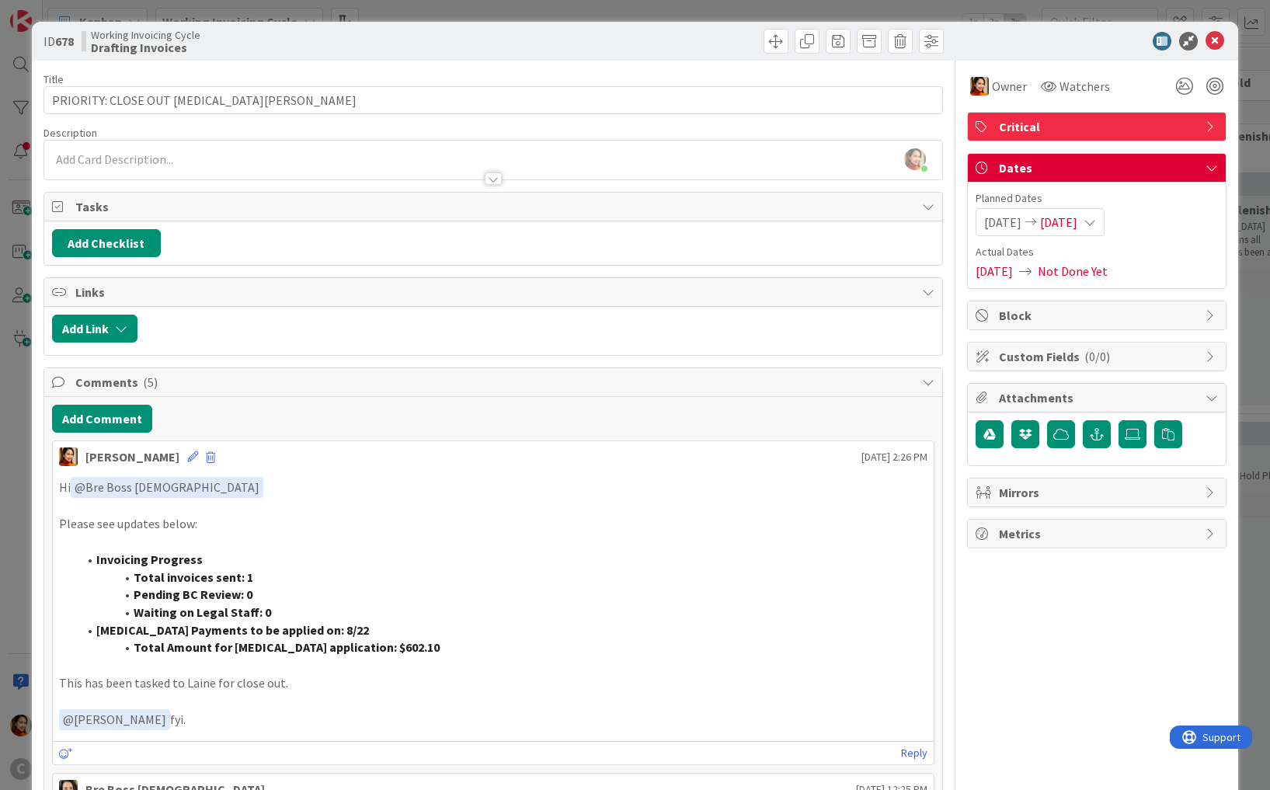
click at [23, 427] on div "ID 678 Working Invoicing Cycle Drafting Invoices Title 31 / 128 PRIORITY: CLOSE…" at bounding box center [635, 395] width 1270 height 790
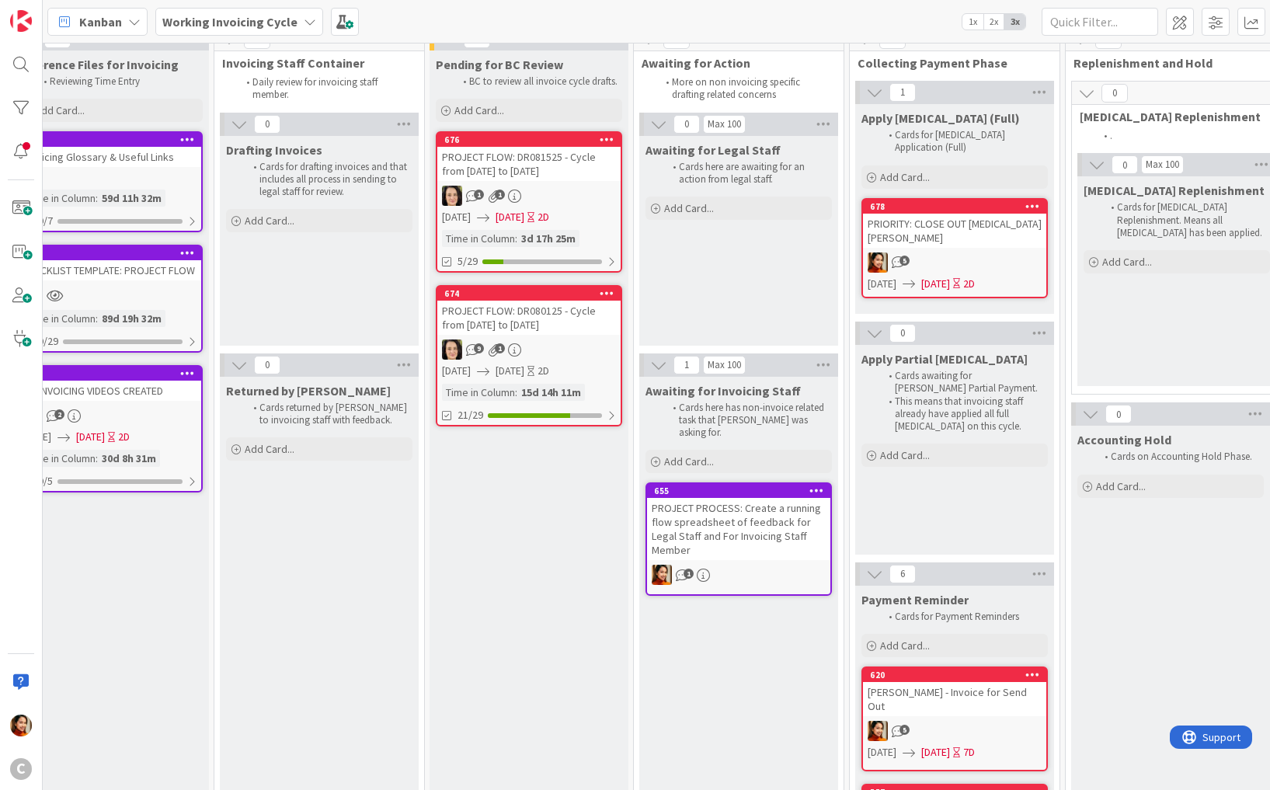
scroll to position [19, 38]
drag, startPoint x: 317, startPoint y: 321, endPoint x: 237, endPoint y: 79, distance: 254.4
